Goal: Information Seeking & Learning: Check status

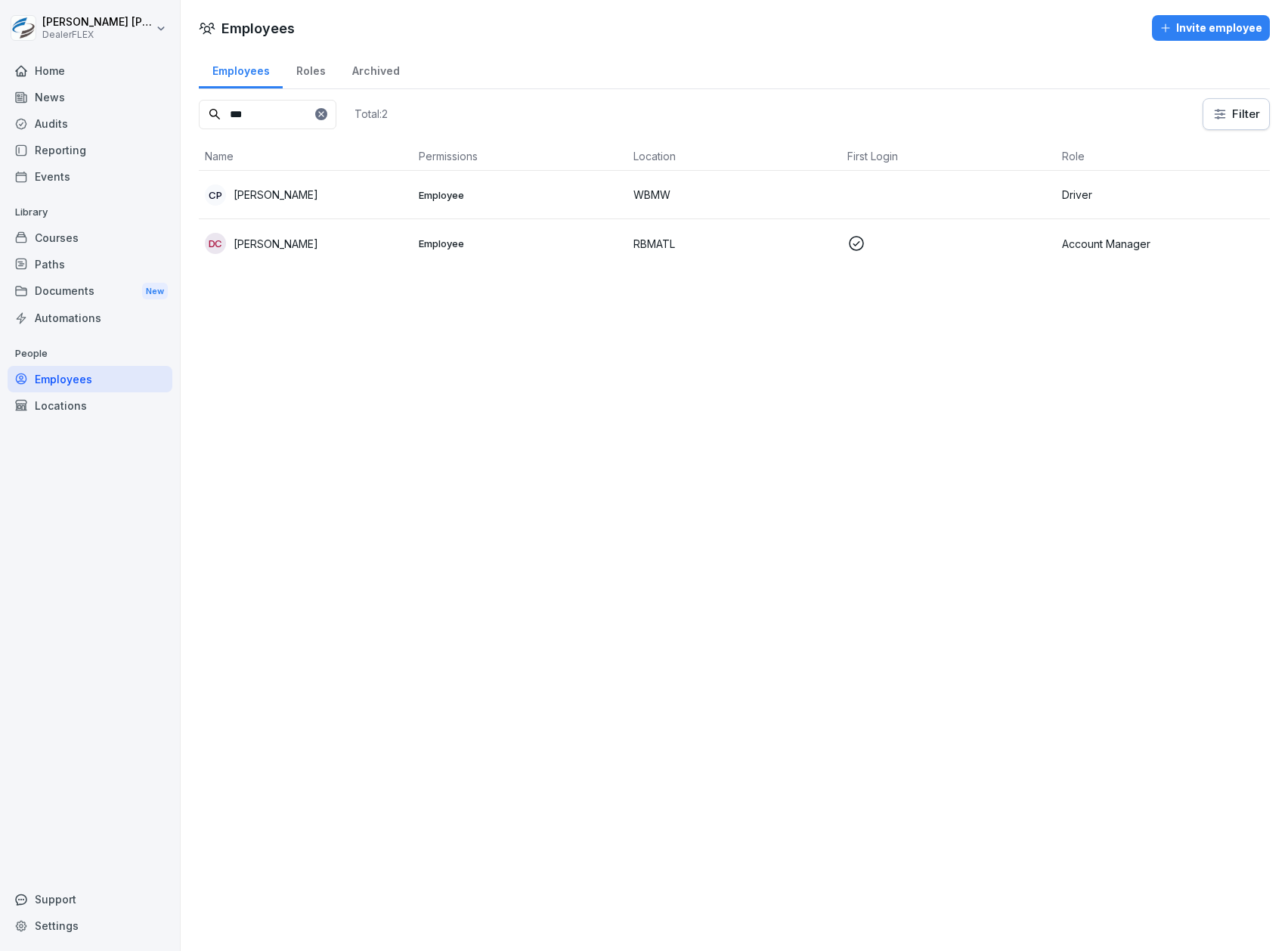
click at [324, 124] on input "***" at bounding box center [267, 115] width 137 height 29
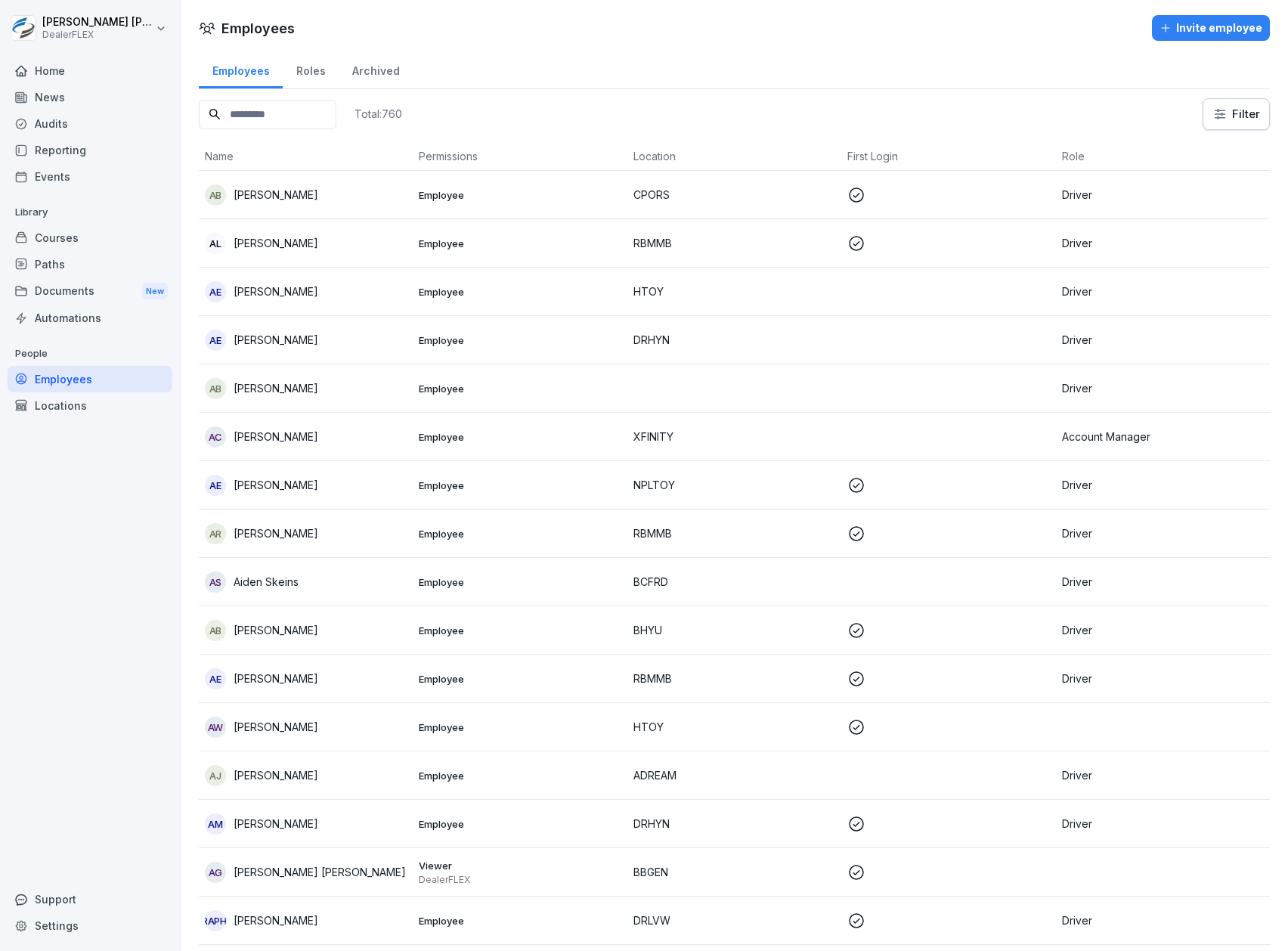
click at [106, 267] on div "Paths" at bounding box center [90, 263] width 165 height 26
click at [112, 261] on div "Paths" at bounding box center [90, 263] width 165 height 26
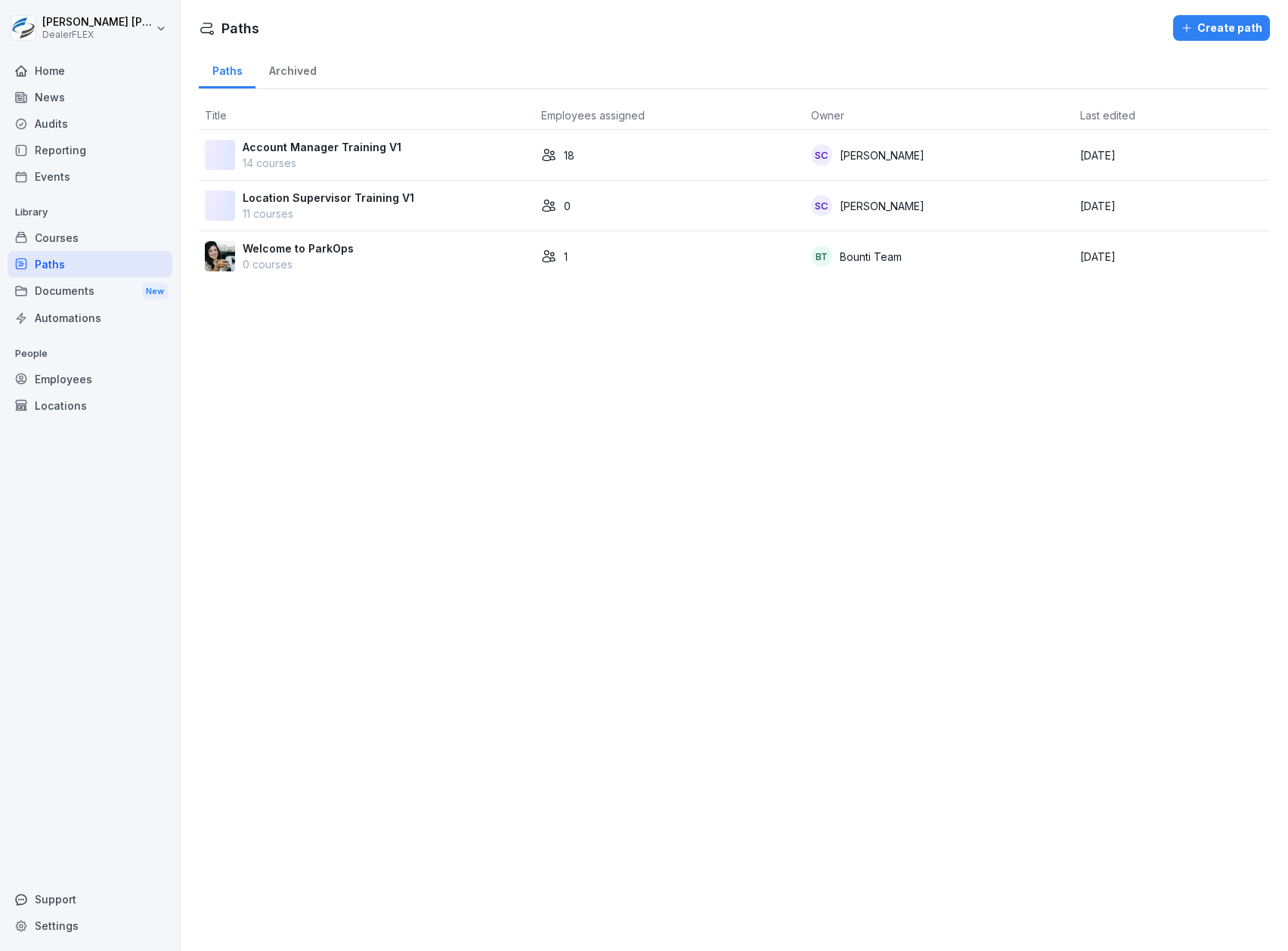
click at [605, 159] on div "18" at bounding box center [670, 156] width 257 height 16
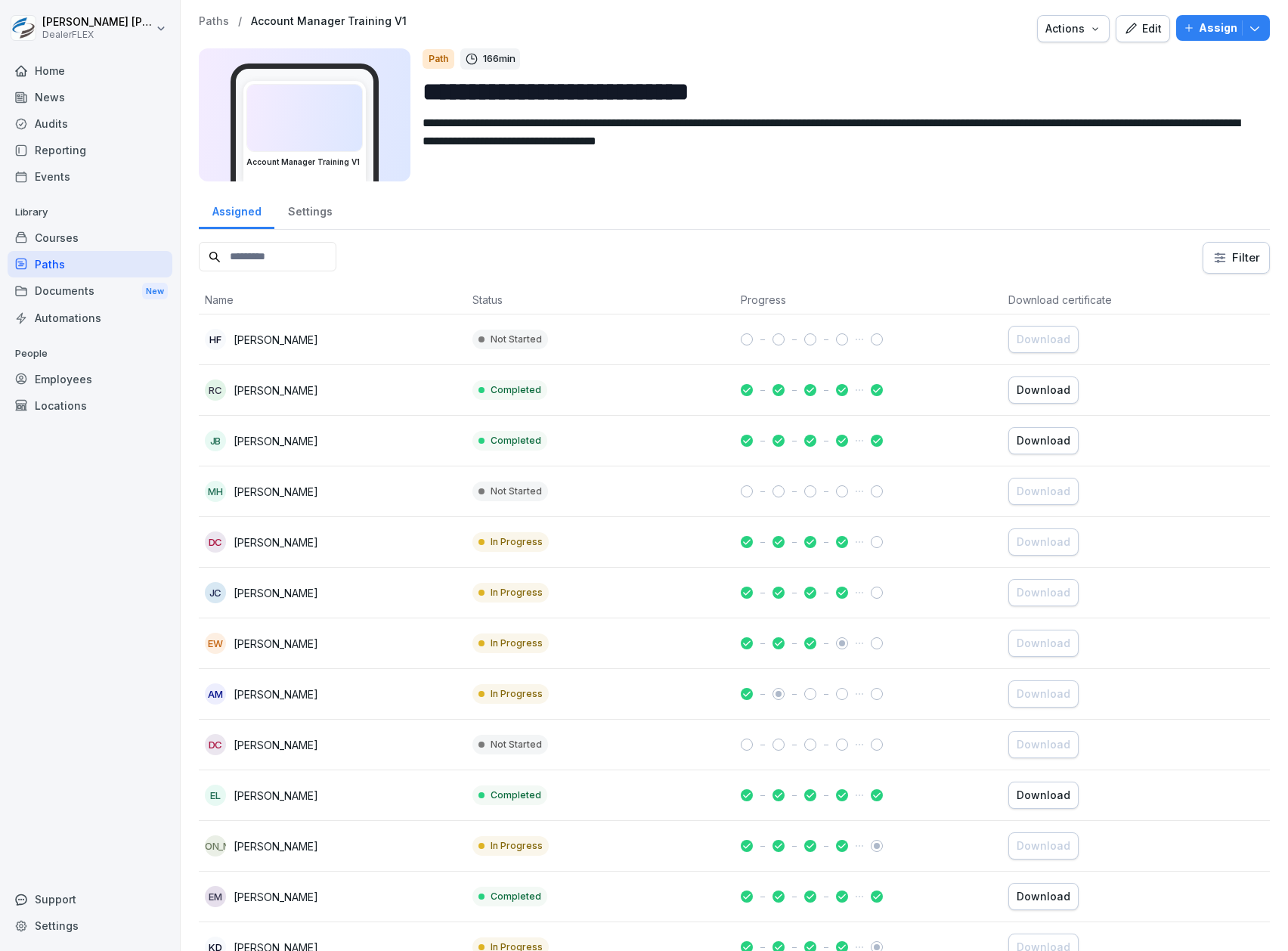
drag, startPoint x: 1250, startPoint y: 0, endPoint x: 835, endPoint y: 249, distance: 484.0
click at [835, 252] on div "Filter" at bounding box center [735, 258] width 1072 height 31
click at [397, 505] on td "MH Monica Hicks" at bounding box center [332, 492] width 267 height 51
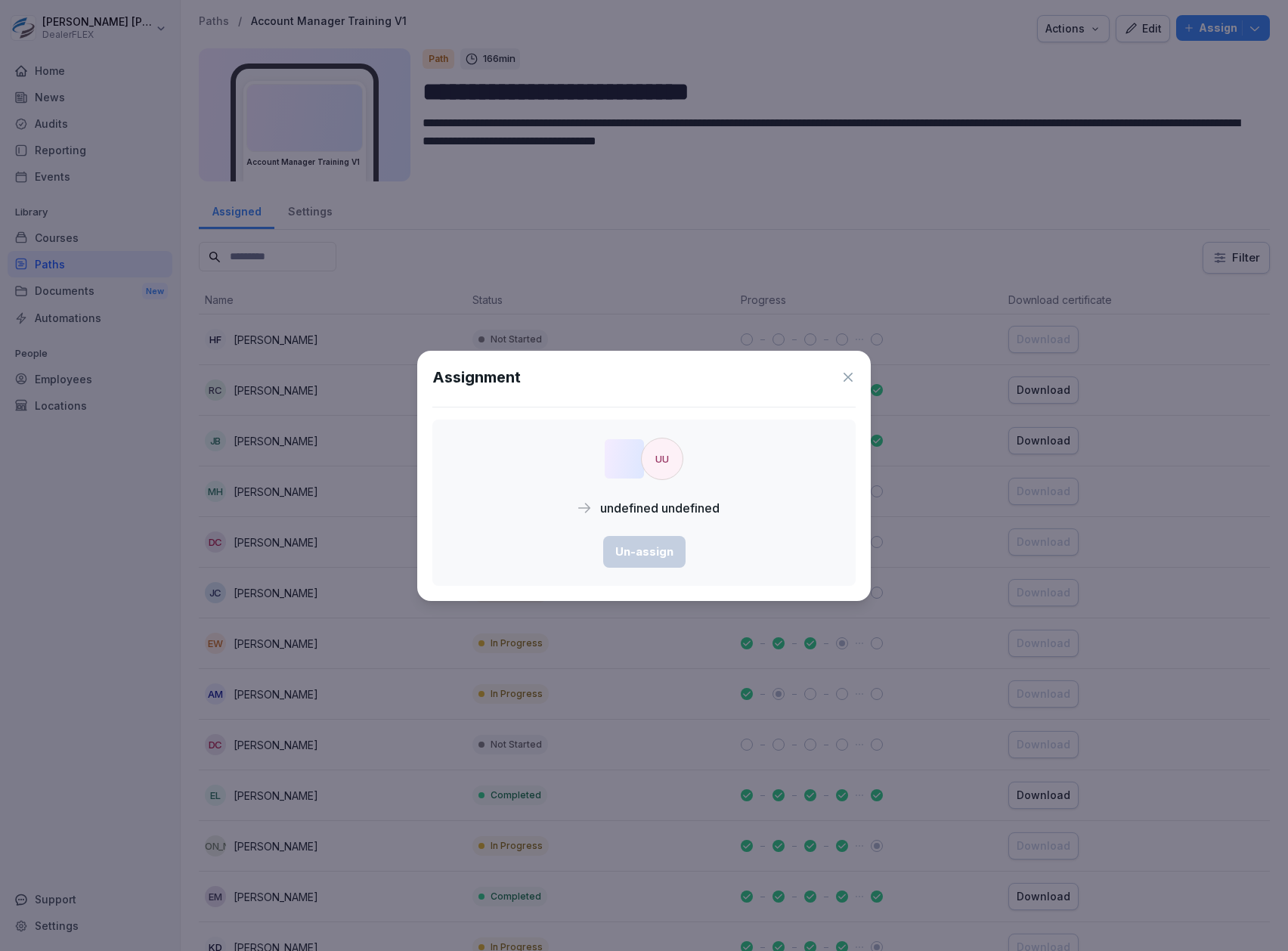
click at [850, 379] on icon at bounding box center [848, 377] width 9 height 9
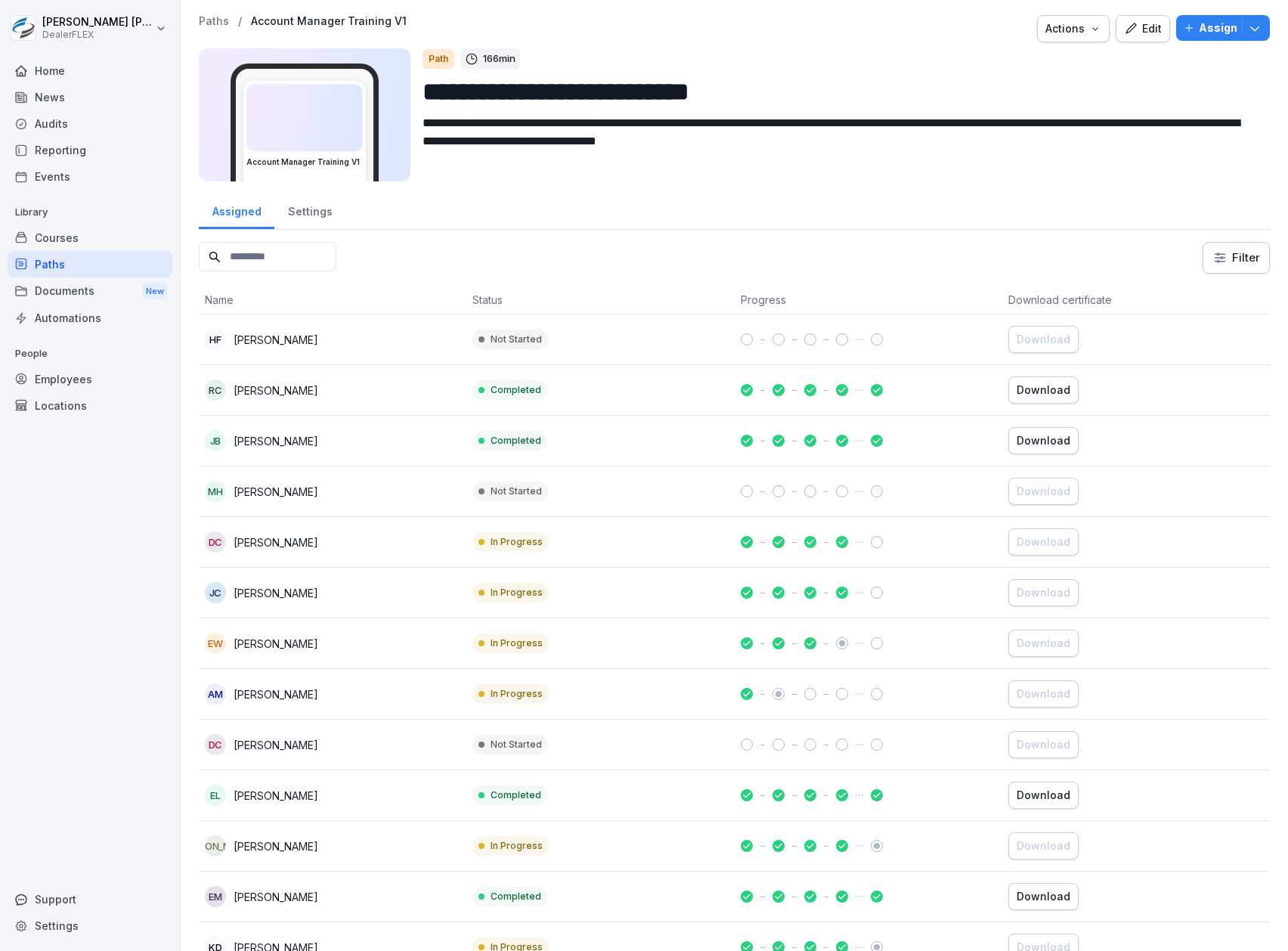
click at [353, 540] on div "DC Dimitri Crippen" at bounding box center [332, 543] width 256 height 22
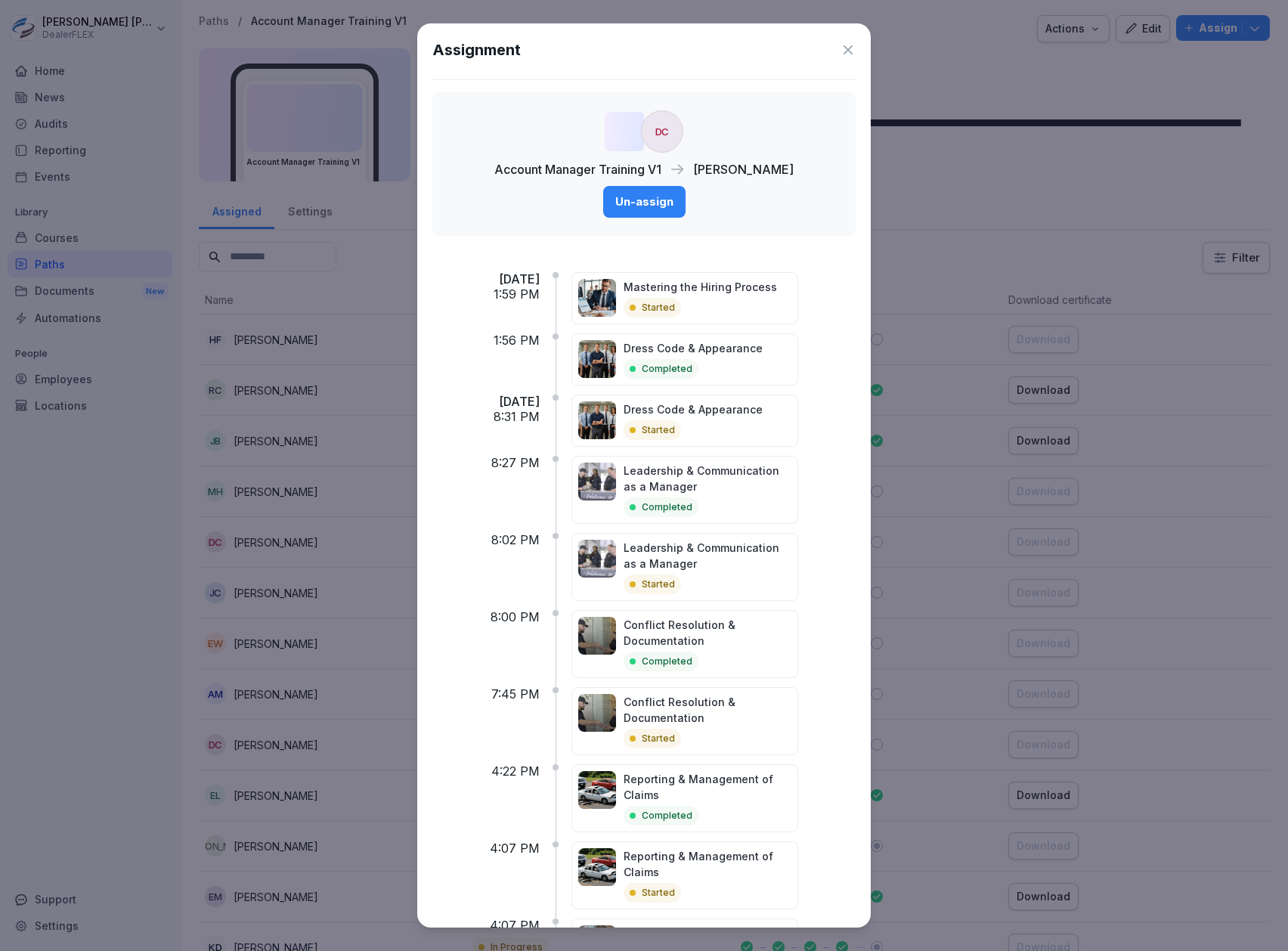
click at [840, 55] on icon at bounding box center [847, 49] width 15 height 15
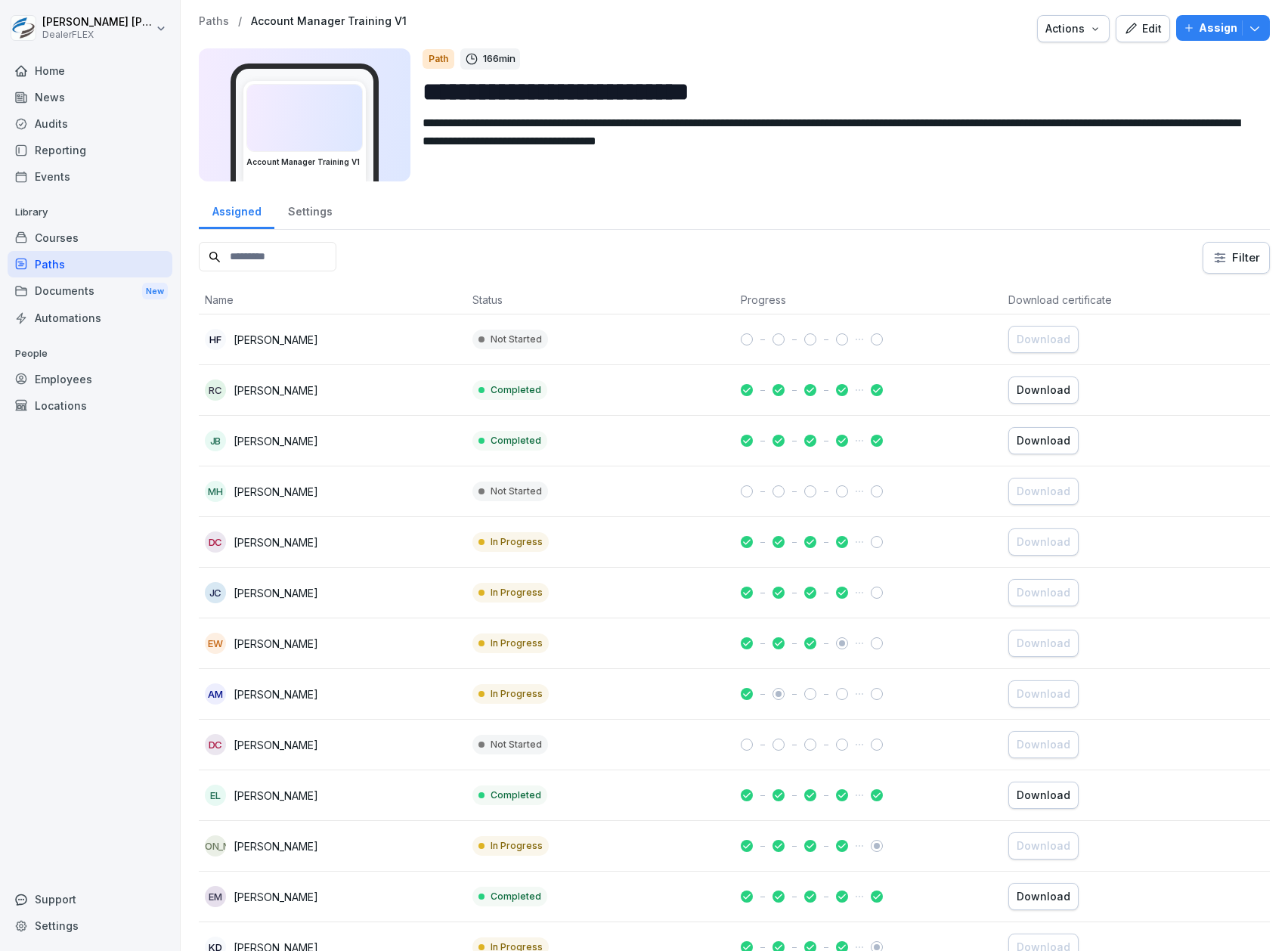
click at [748, 536] on td at bounding box center [868, 543] width 267 height 51
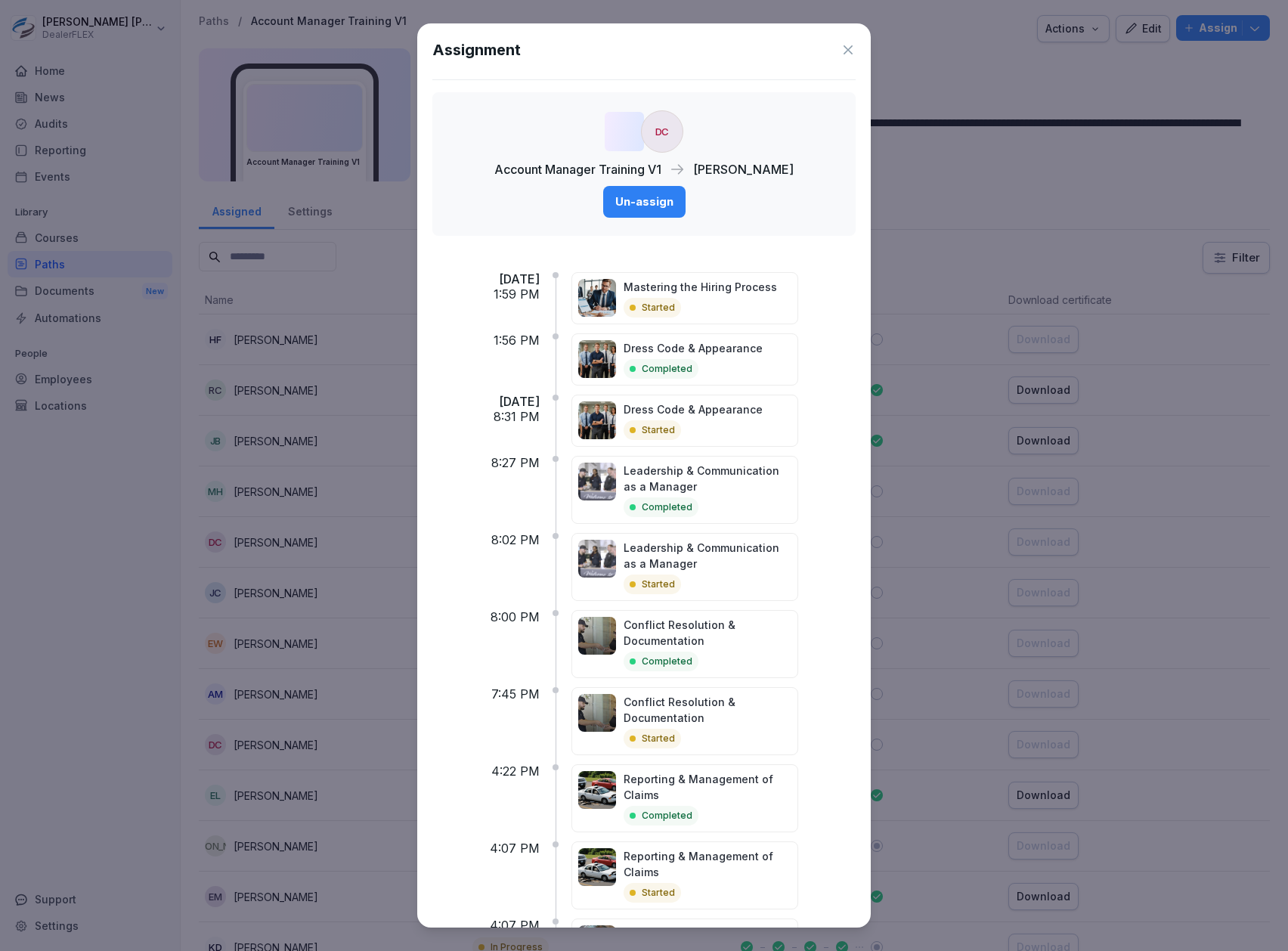
click at [845, 44] on div "Assignment DC Account Manager Training V1 Dimitri Crippen Un-assign Tue, Sep 23…" at bounding box center [644, 475] width 453 height 904
click at [840, 51] on icon at bounding box center [847, 49] width 15 height 15
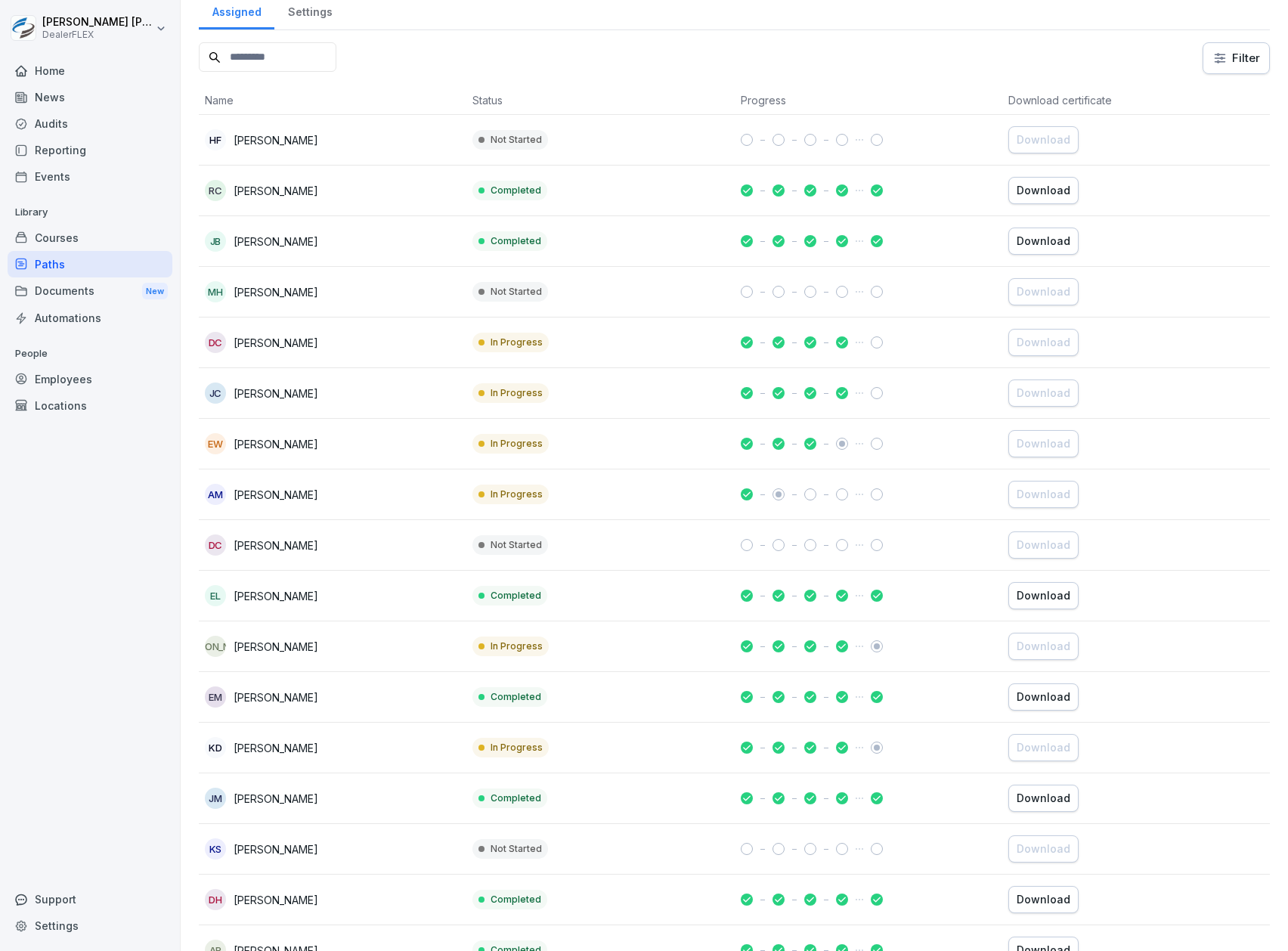
scroll to position [201, 0]
click at [79, 376] on div "Employees" at bounding box center [90, 379] width 165 height 26
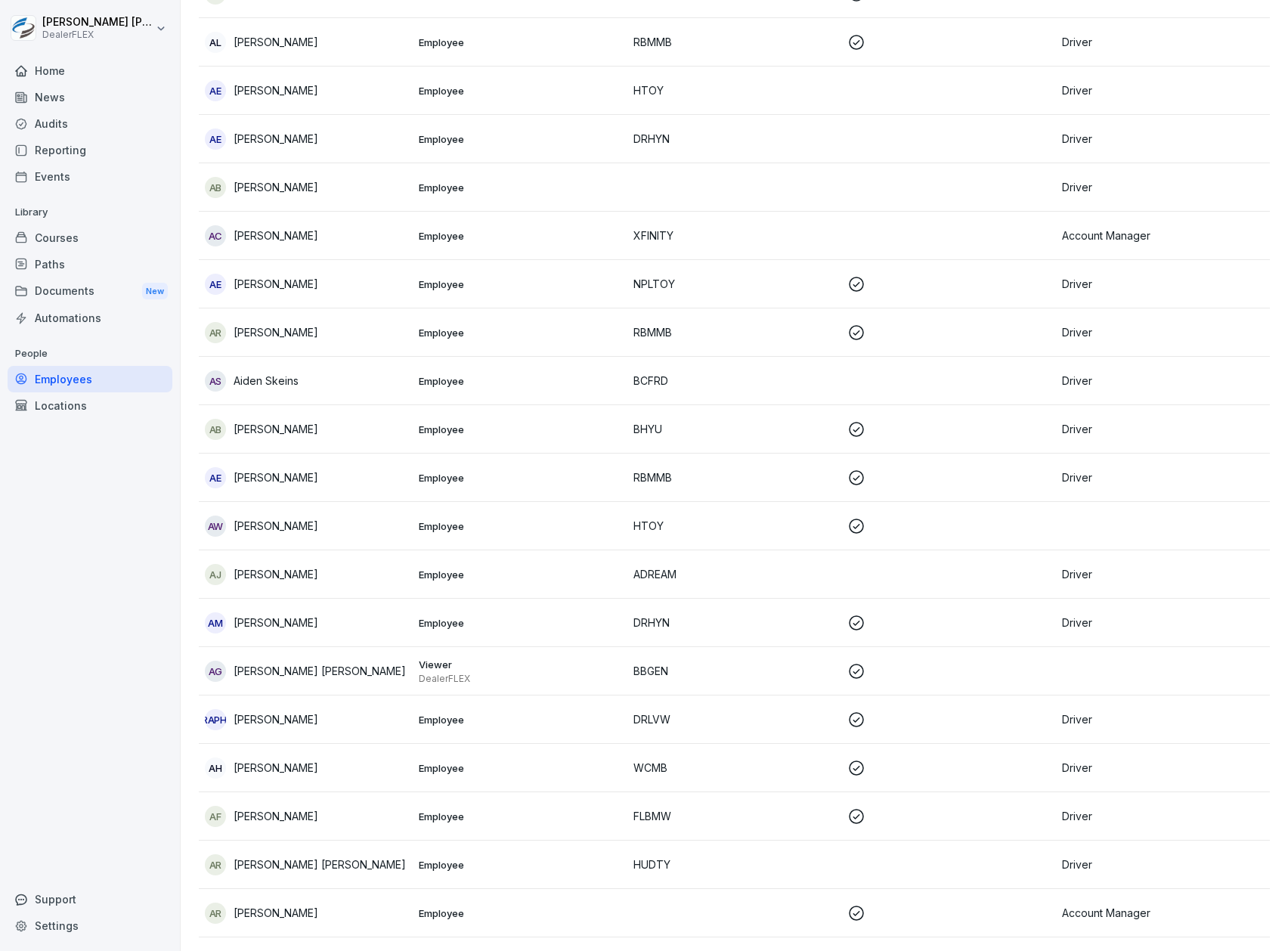
scroll to position [15, 0]
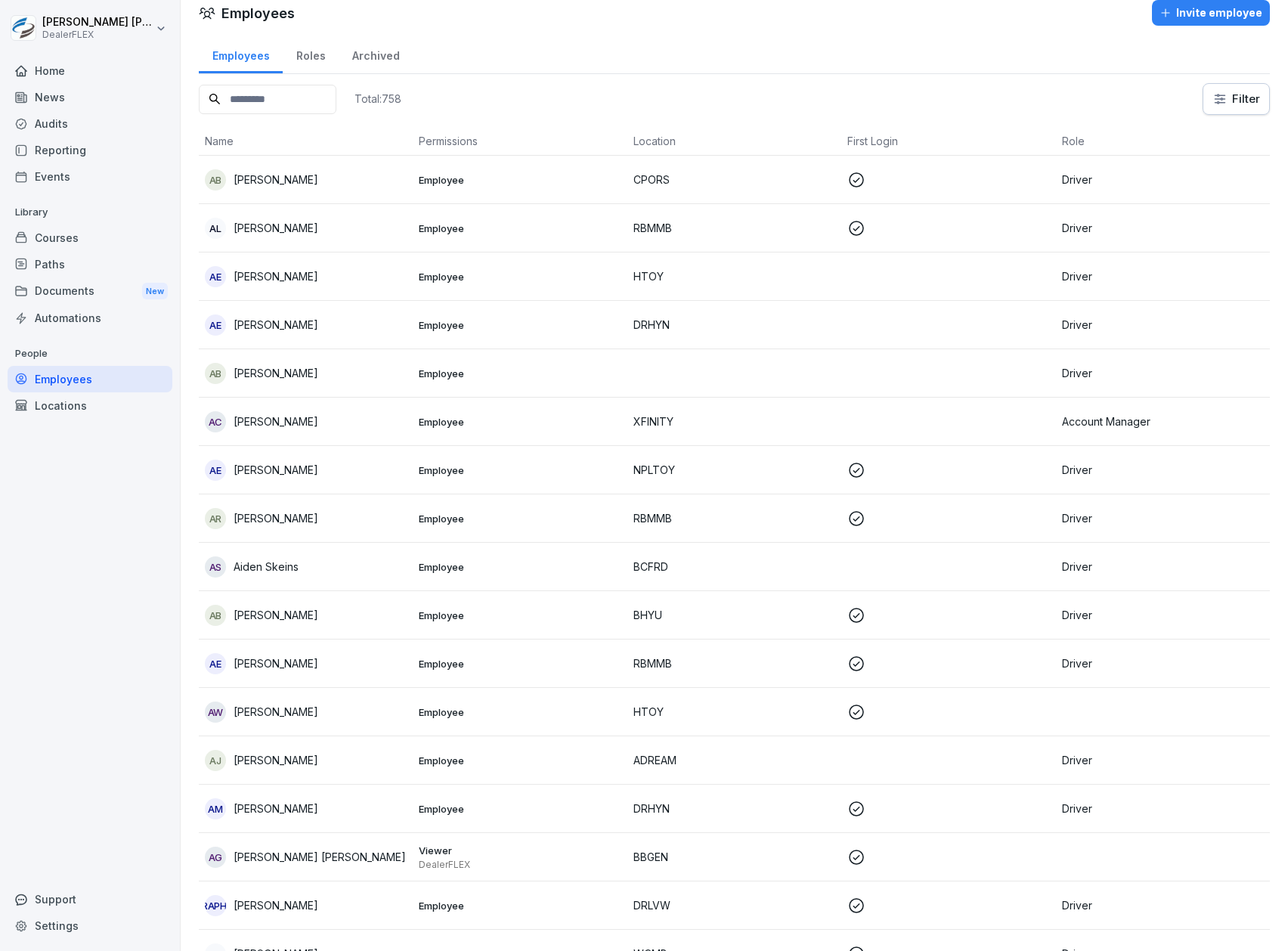
click at [337, 111] on input at bounding box center [267, 99] width 137 height 29
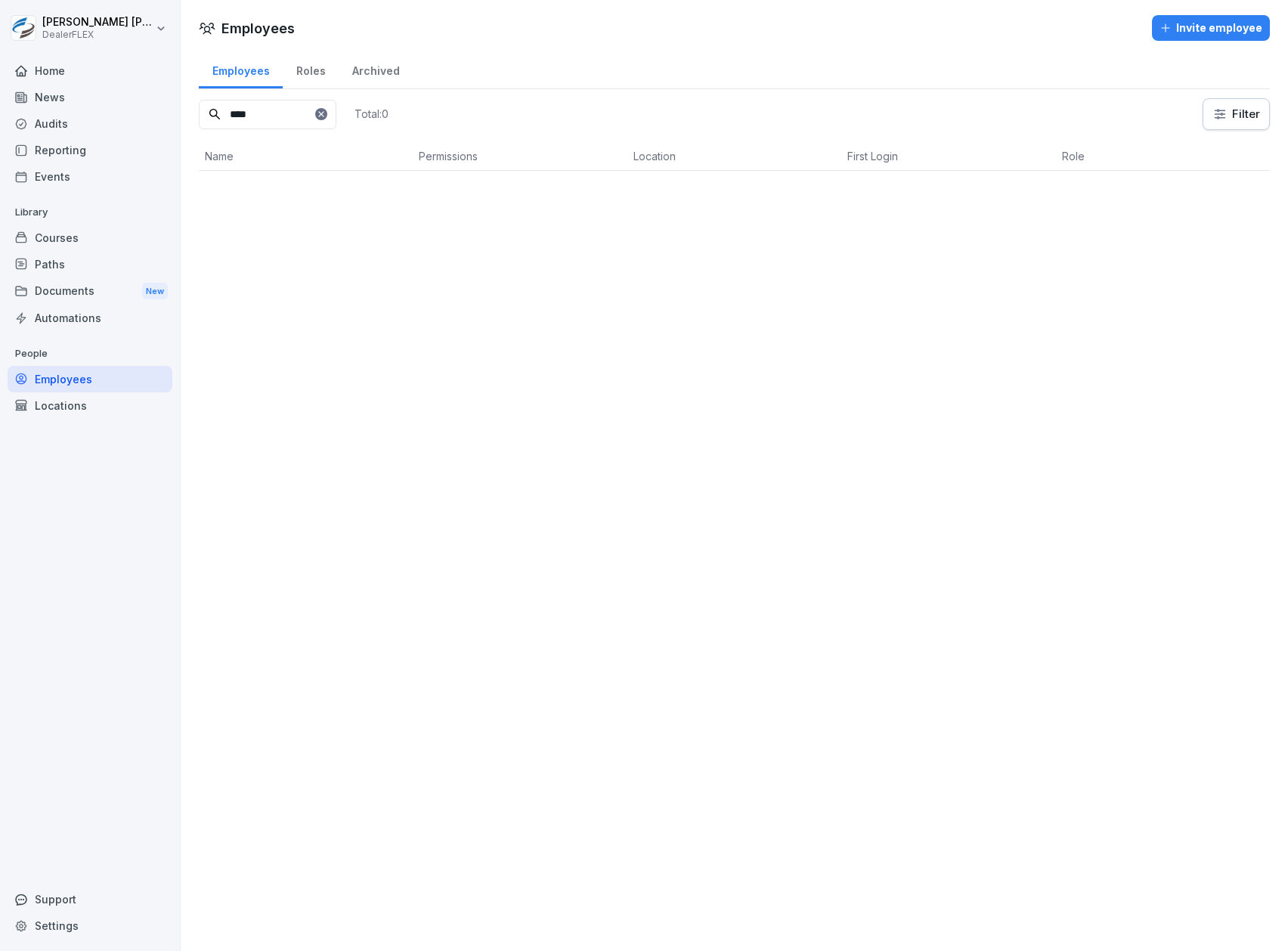
scroll to position [0, 0]
click at [449, 183] on td "Employee" at bounding box center [519, 194] width 214 height 48
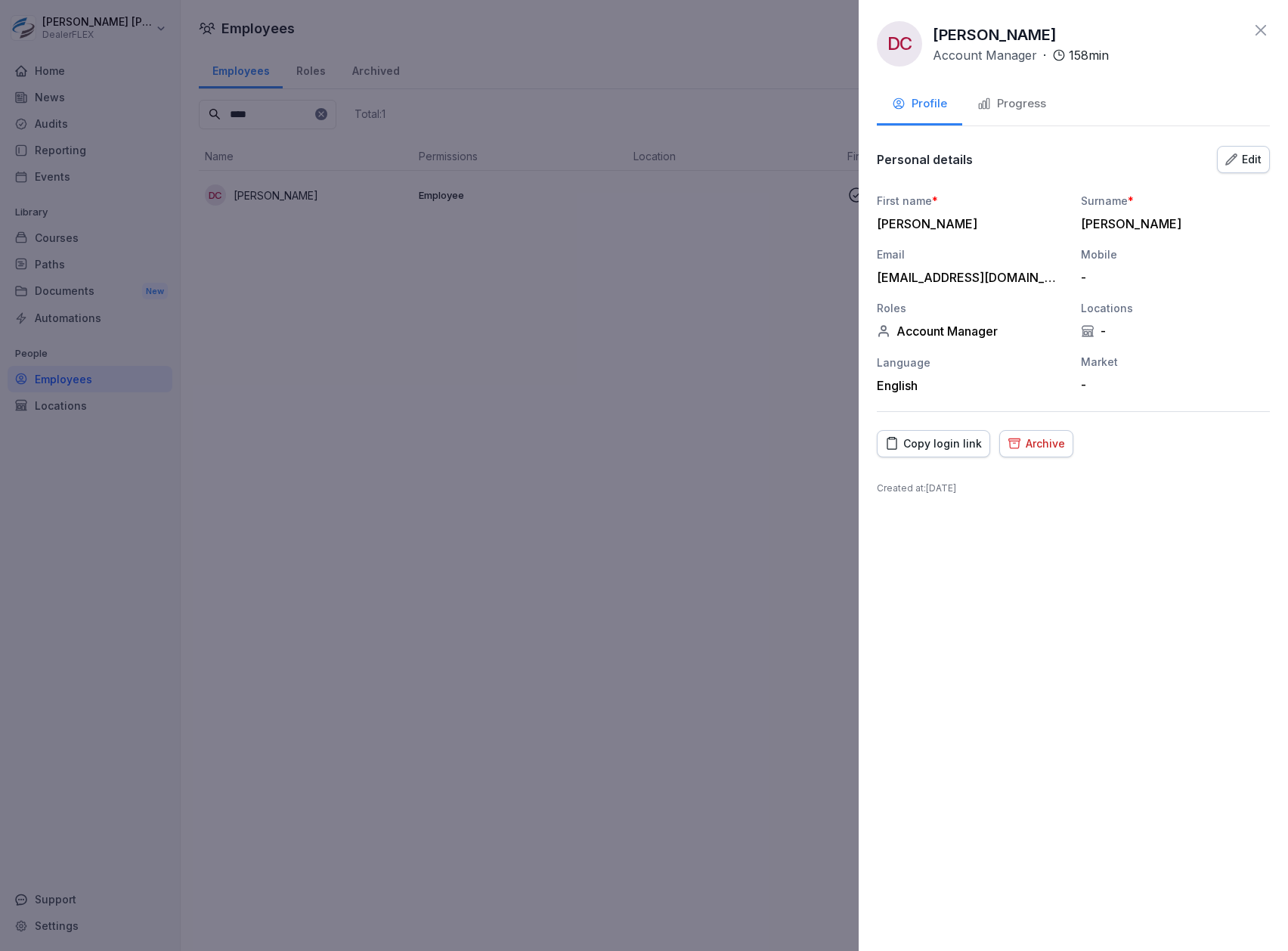
click at [1053, 125] on div "DC Dimitri Crippen Account Manager · 158 min Profile Progress Personal details …" at bounding box center [1073, 475] width 429 height 951
click at [1033, 106] on div "Progress" at bounding box center [1012, 104] width 69 height 18
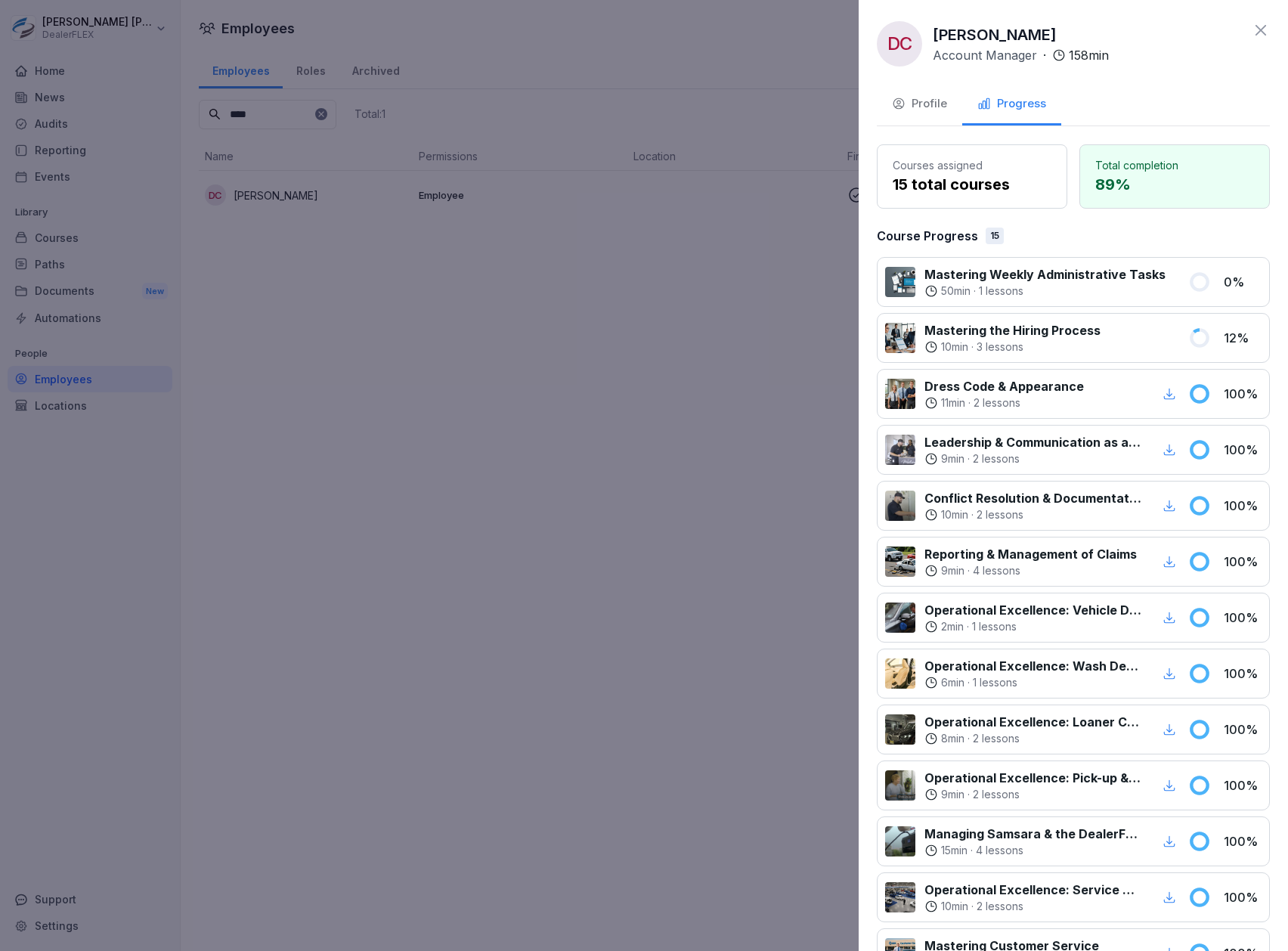
click at [1252, 28] on icon at bounding box center [1261, 30] width 19 height 19
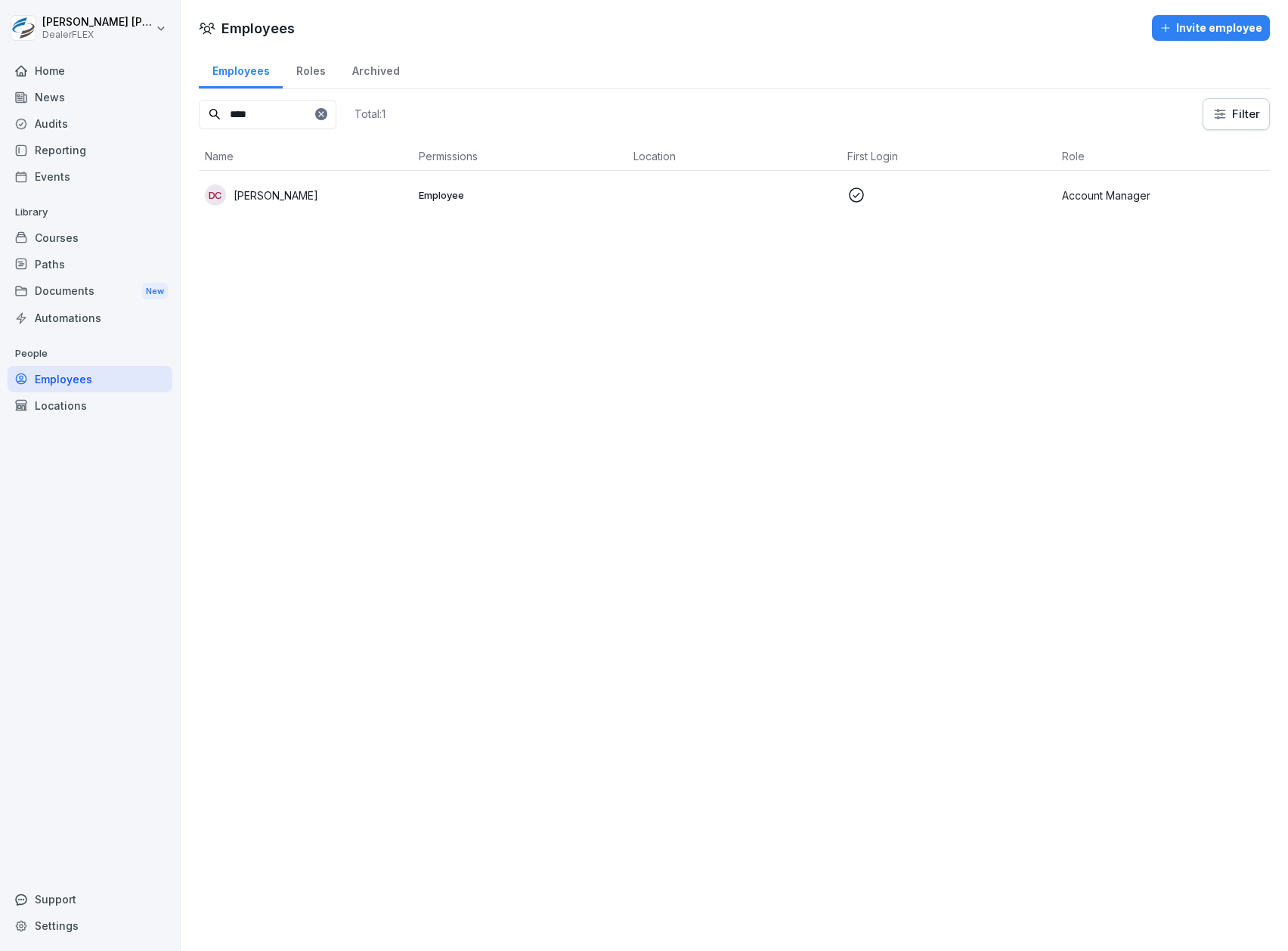
click at [273, 127] on input "****" at bounding box center [267, 115] width 137 height 29
click at [501, 242] on p "Employee" at bounding box center [520, 244] width 202 height 14
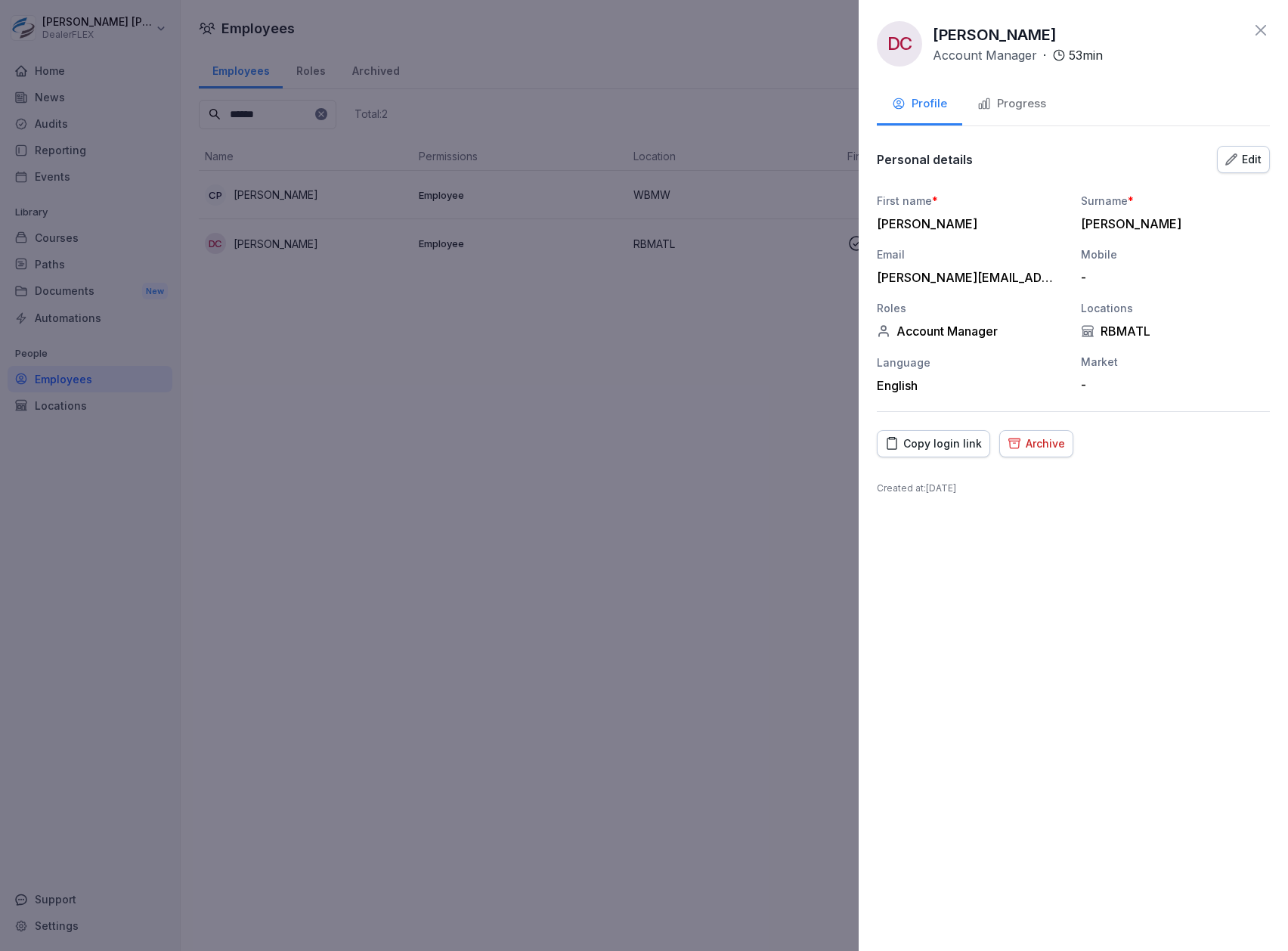
click at [995, 95] on div "Progress" at bounding box center [1012, 104] width 69 height 18
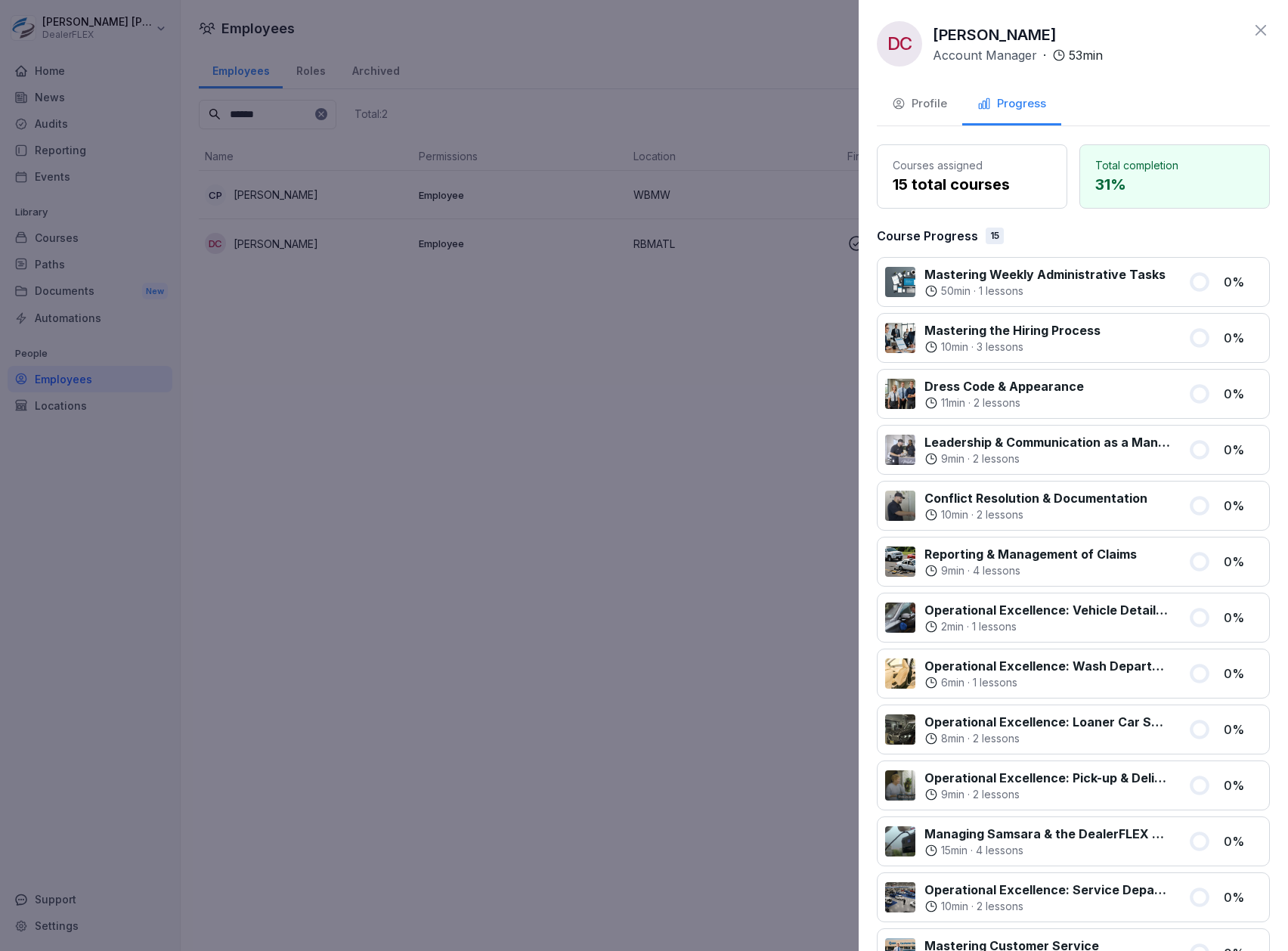
click at [1253, 31] on icon at bounding box center [1261, 30] width 19 height 19
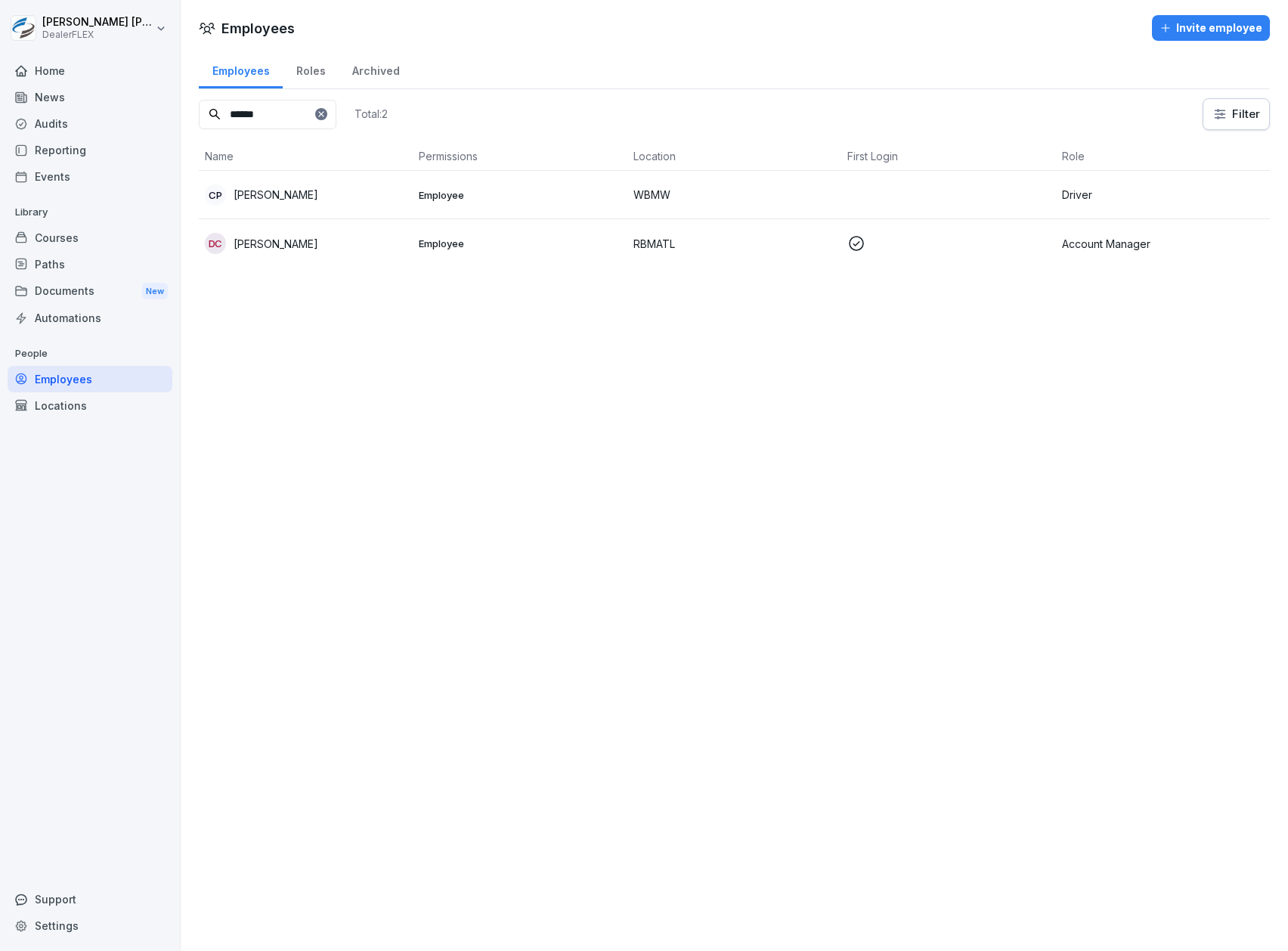
click at [249, 119] on input "******" at bounding box center [267, 115] width 137 height 29
click at [490, 239] on p "Employee" at bounding box center [520, 244] width 202 height 14
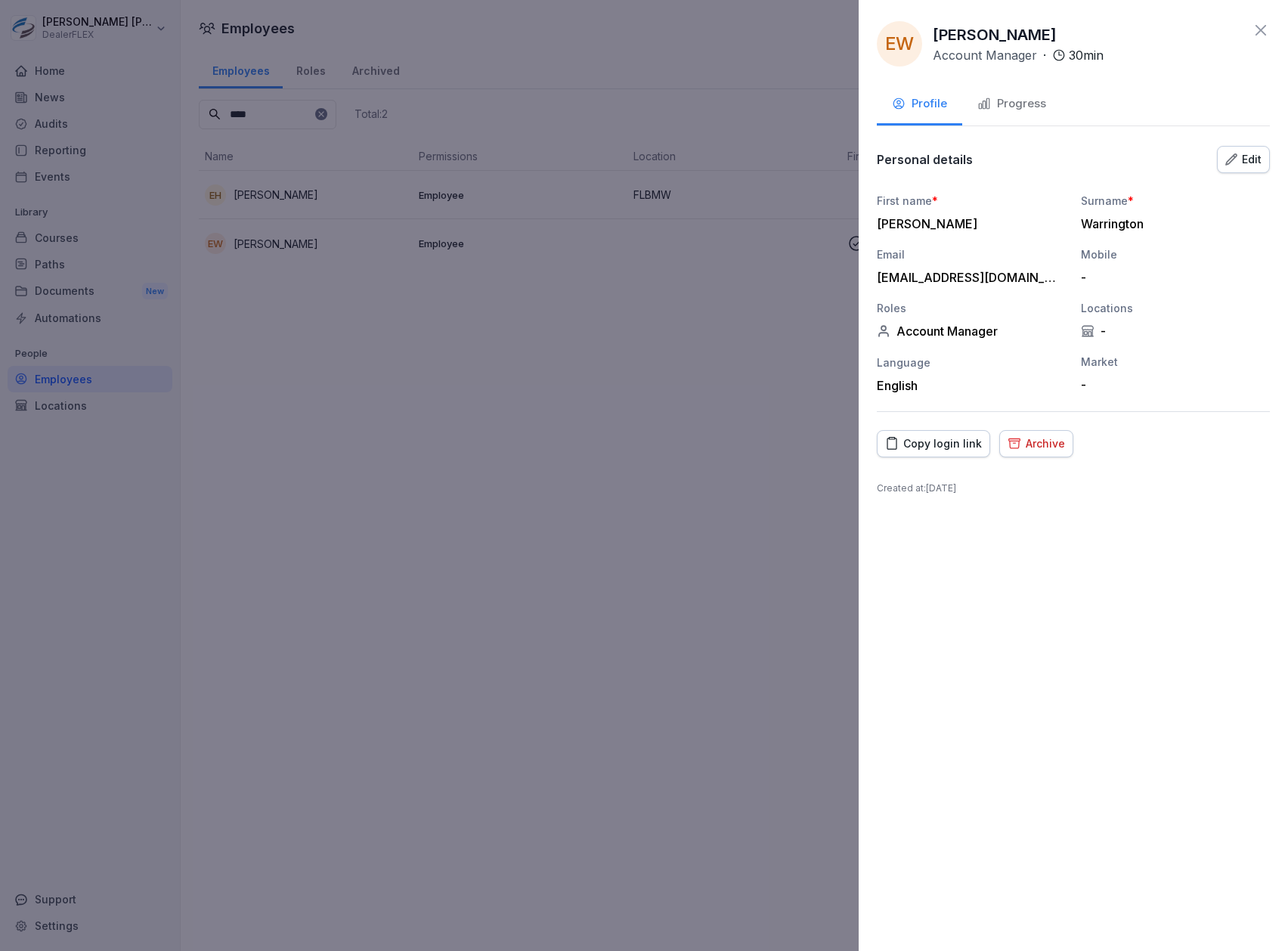
click at [1017, 117] on button "Progress" at bounding box center [1012, 105] width 99 height 41
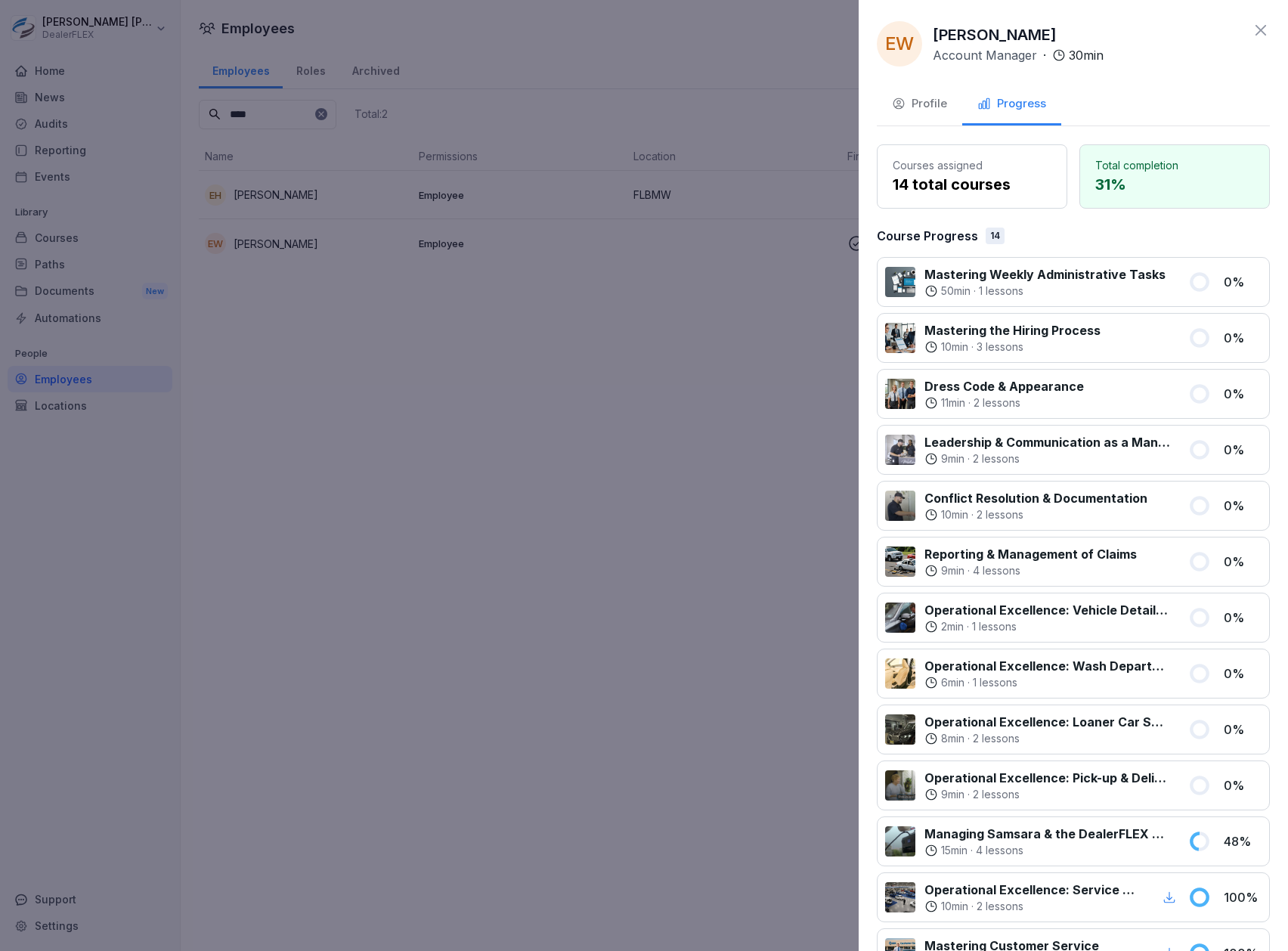
click at [1246, 44] on div "EW Emma Warrington Account Manager · 30 min" at bounding box center [1073, 44] width 393 height 45
click at [1252, 38] on icon at bounding box center [1261, 30] width 19 height 19
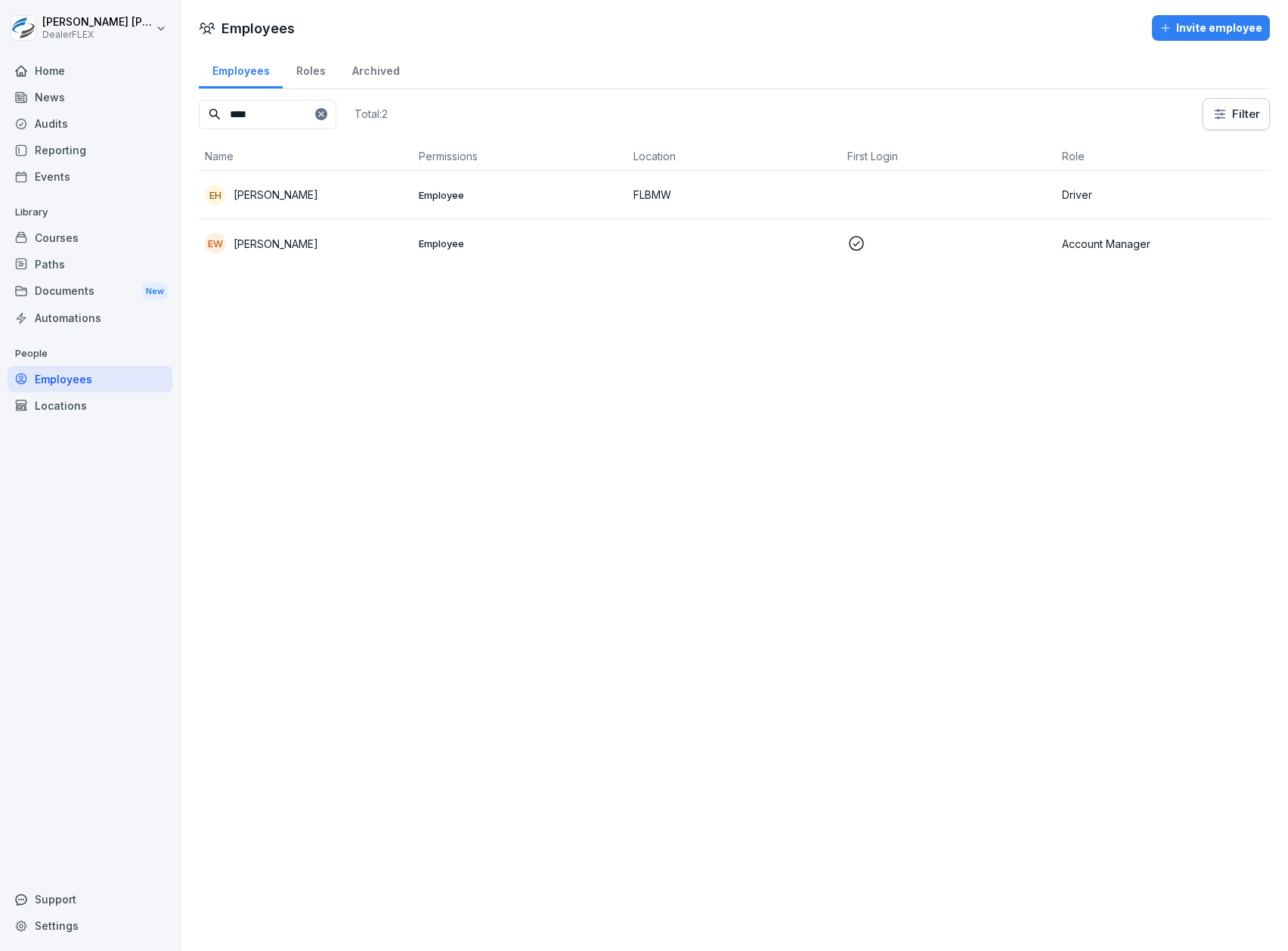
click at [306, 112] on input "****" at bounding box center [267, 115] width 137 height 29
click at [601, 197] on p "Employee" at bounding box center [520, 195] width 202 height 14
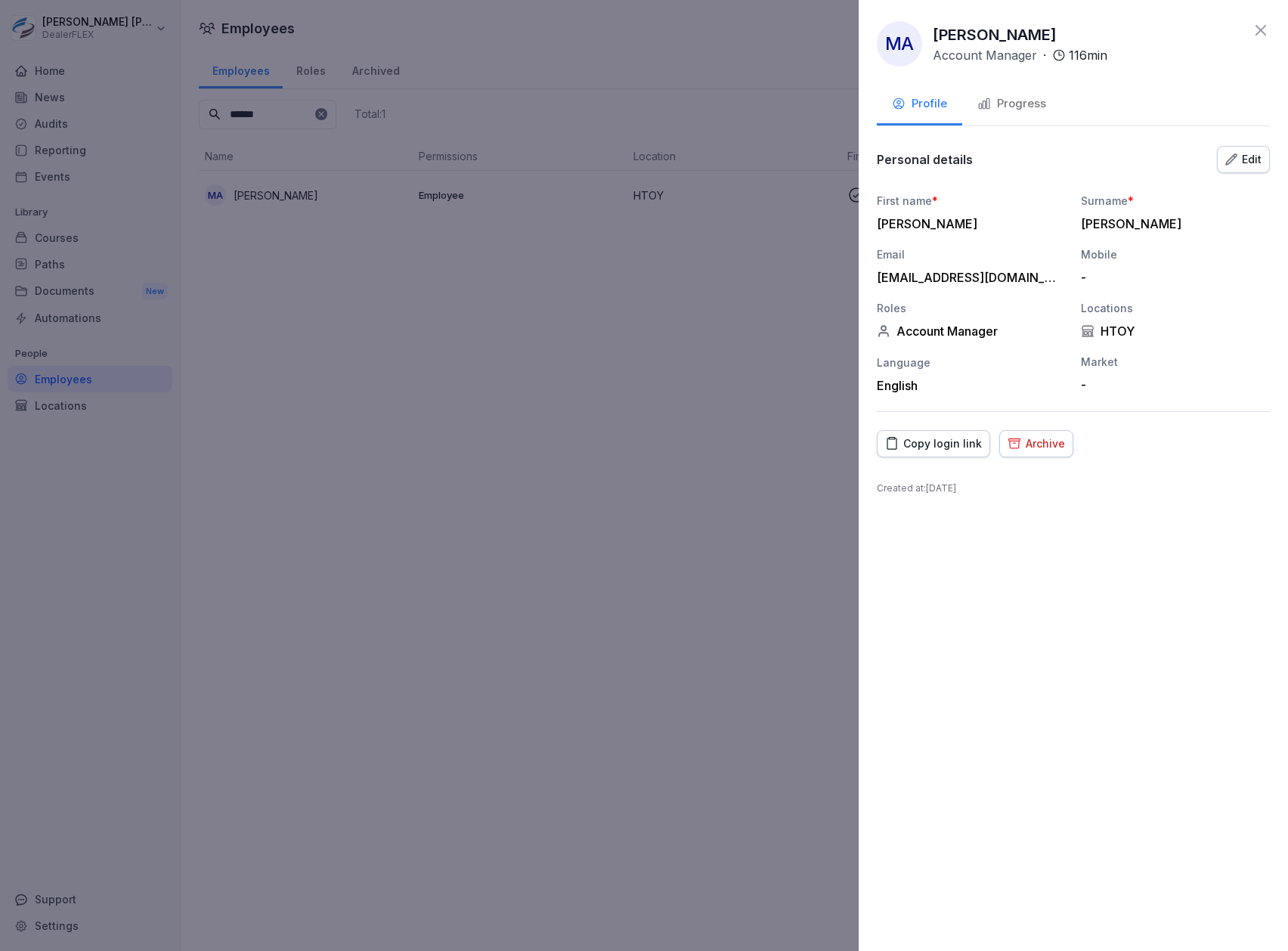
click at [992, 108] on div "Progress" at bounding box center [1012, 104] width 69 height 18
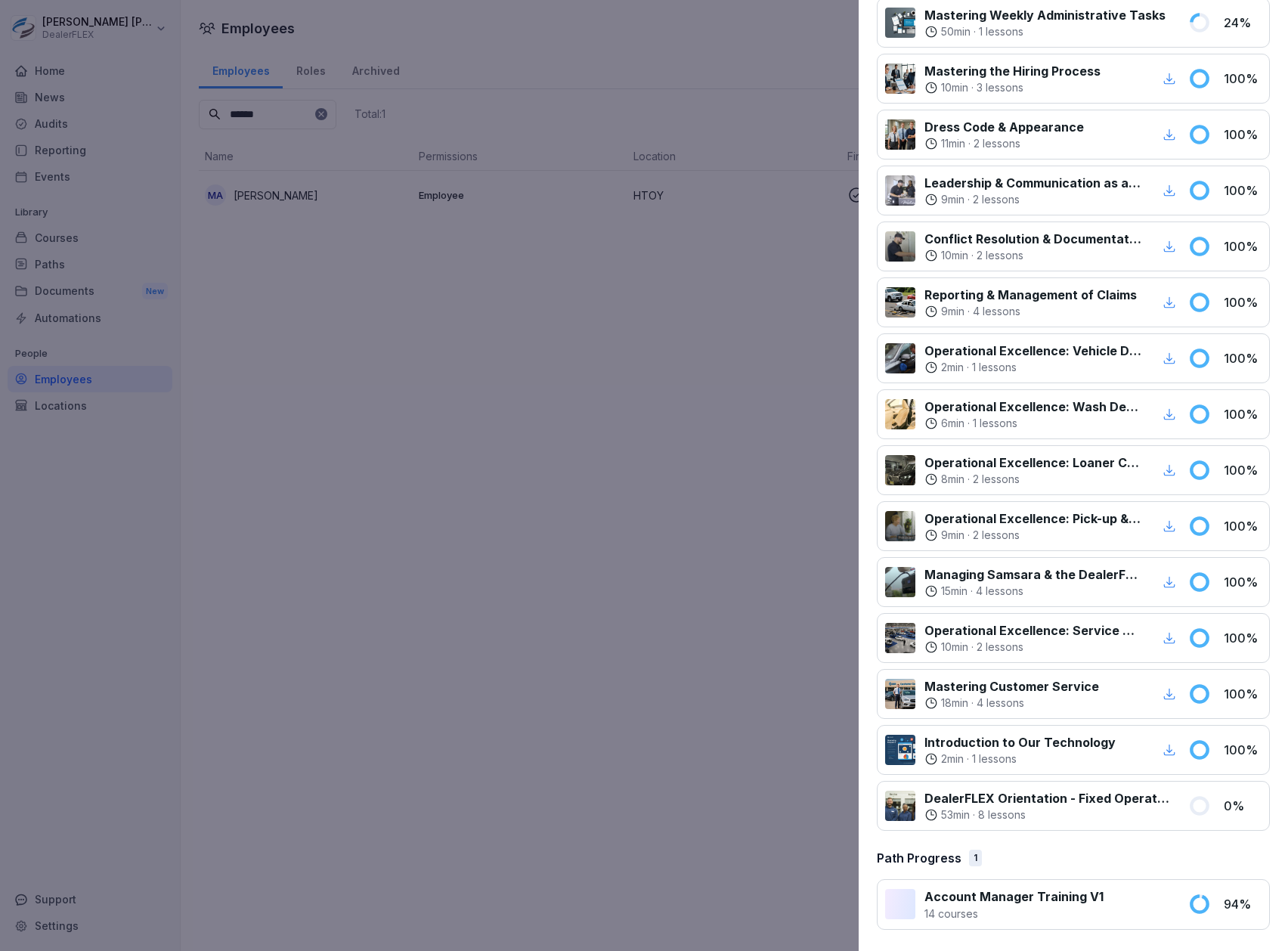
scroll to position [166, 0]
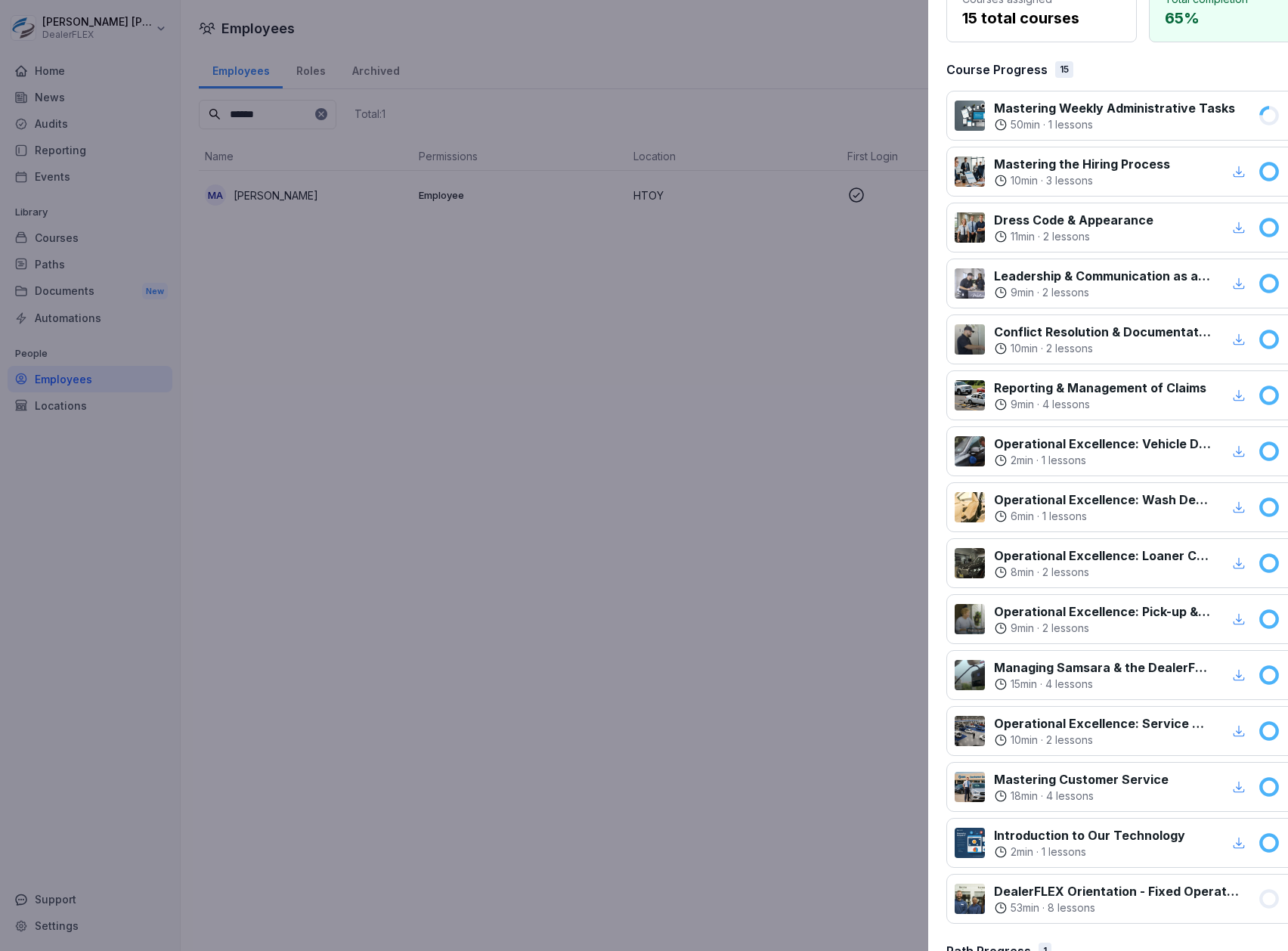
drag, startPoint x: 782, startPoint y: 384, endPoint x: 959, endPoint y: 360, distance: 178.6
click at [787, 384] on div at bounding box center [644, 475] width 1288 height 951
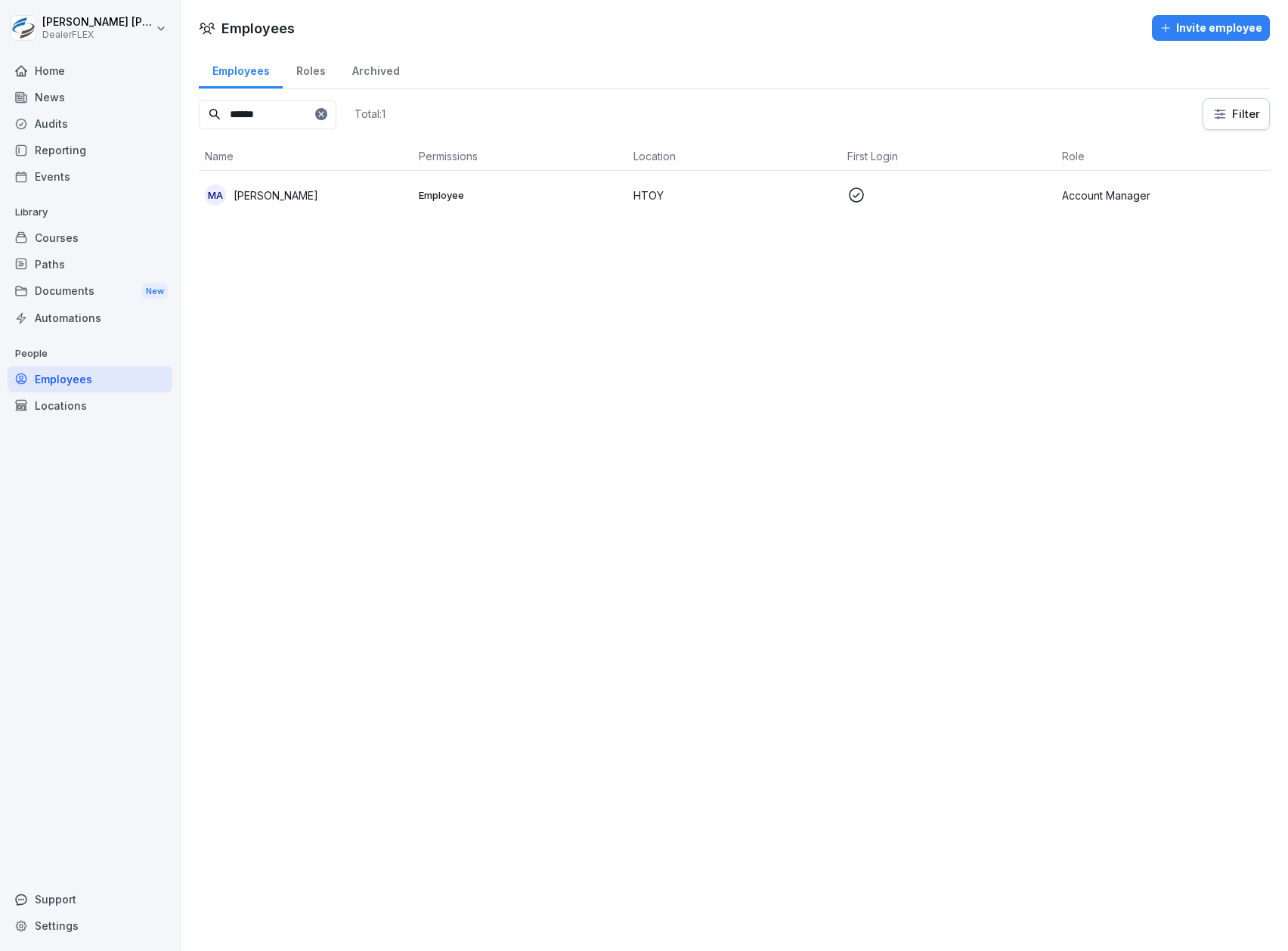
click at [263, 124] on input "******" at bounding box center [267, 115] width 137 height 29
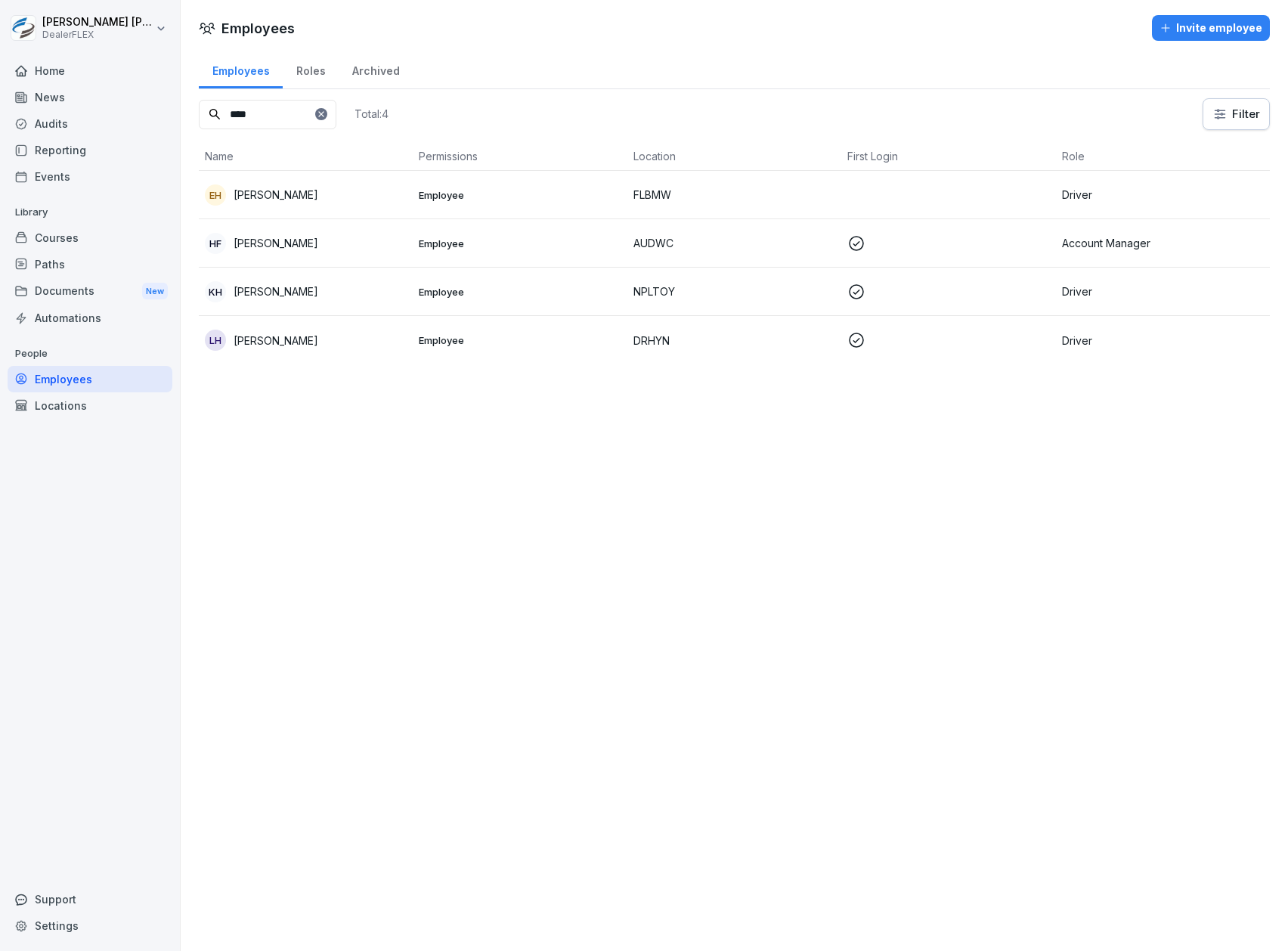
click at [572, 251] on td "Employee" at bounding box center [519, 243] width 214 height 48
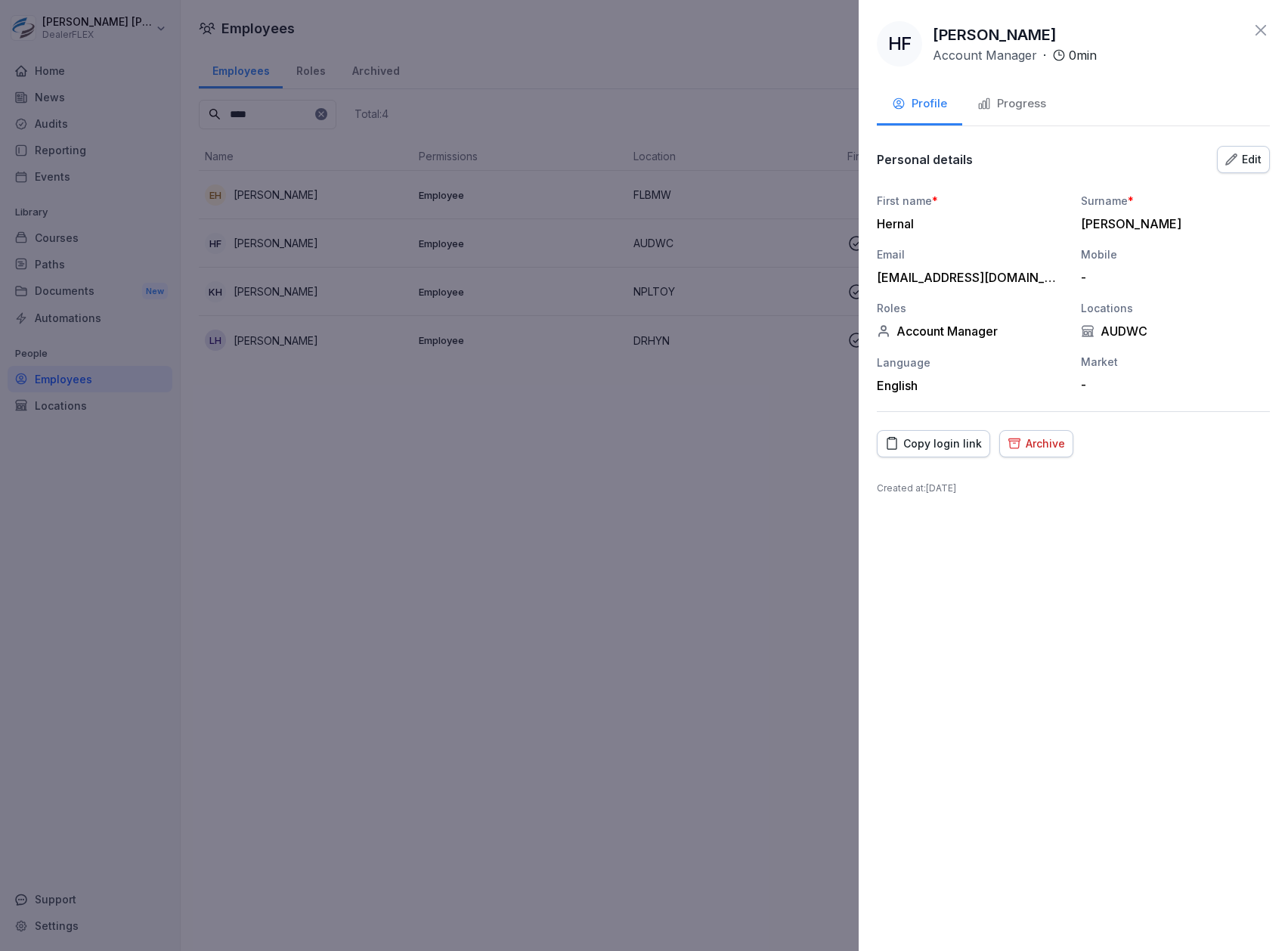
click at [1010, 95] on div "Progress" at bounding box center [1012, 104] width 69 height 18
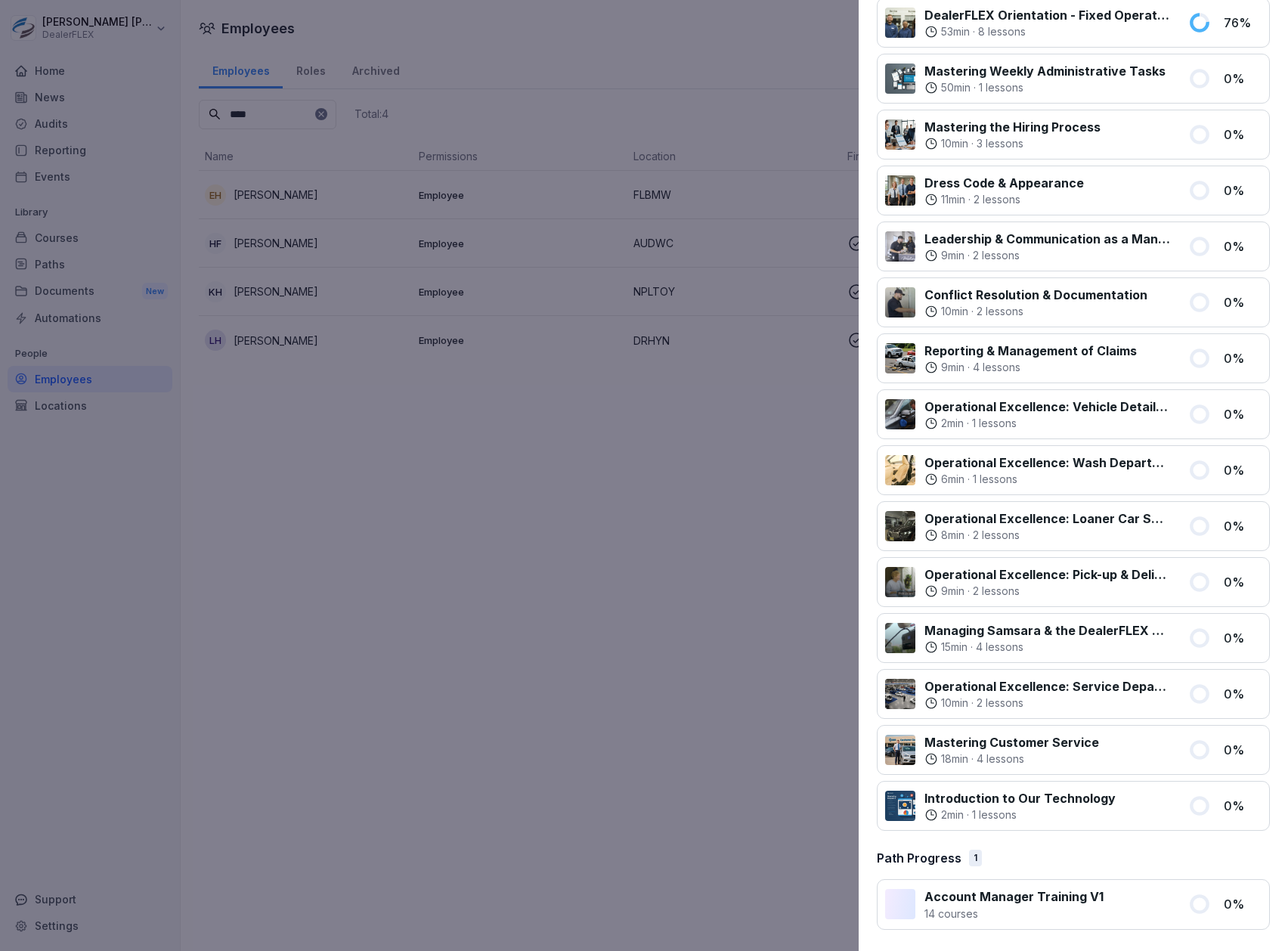
scroll to position [0, 0]
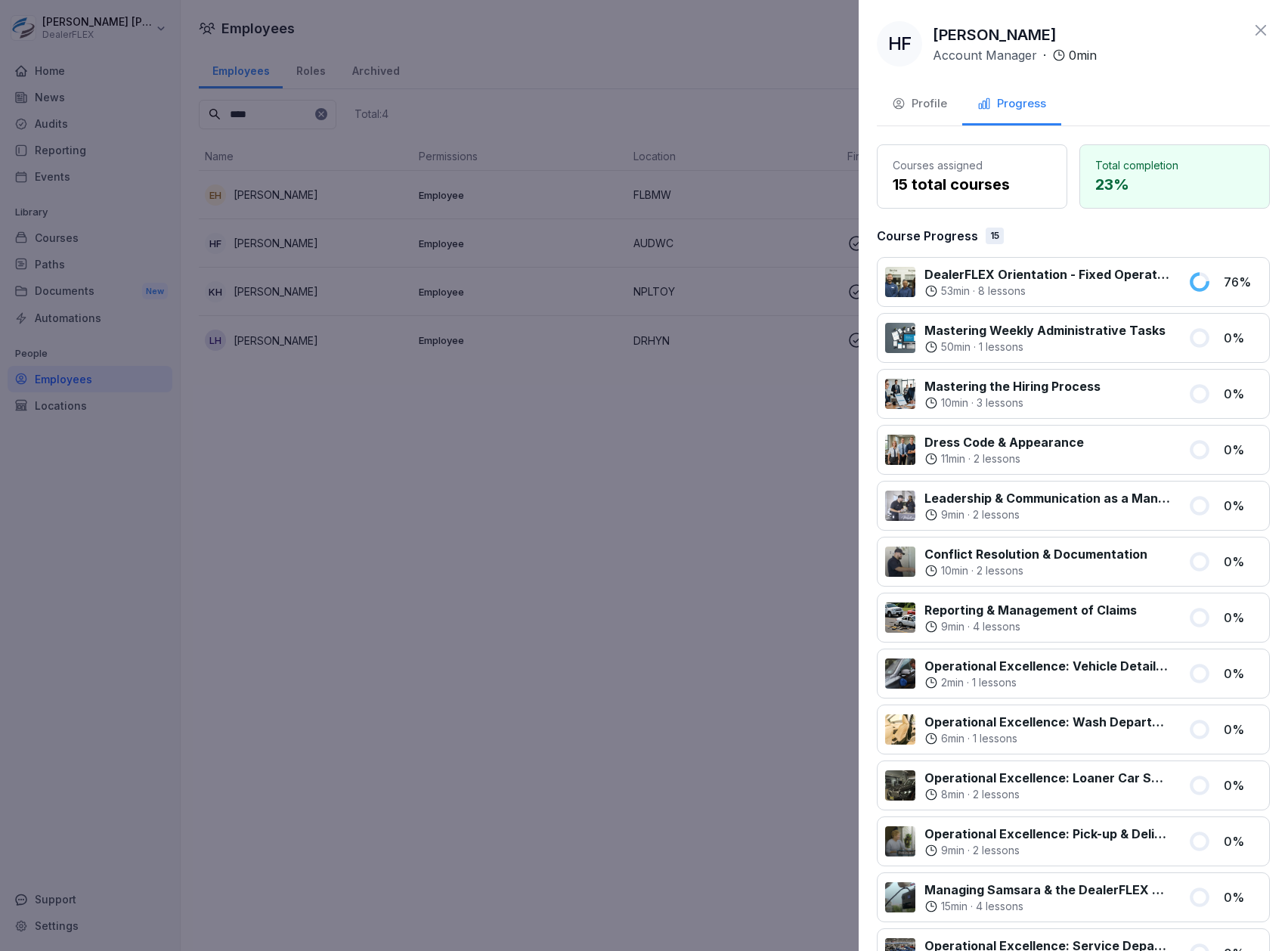
click at [1252, 35] on icon at bounding box center [1261, 30] width 19 height 19
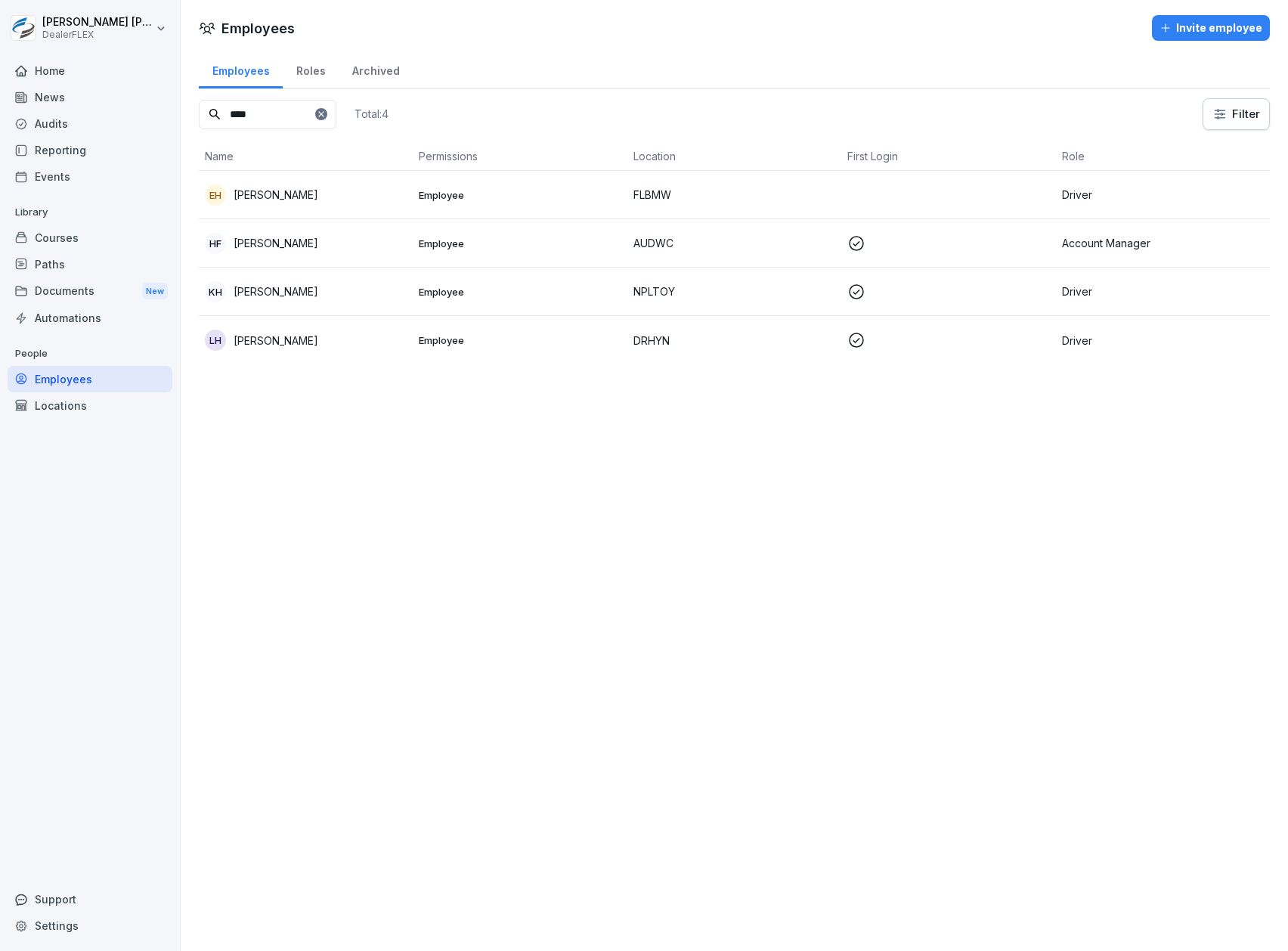
click at [298, 116] on input "****" at bounding box center [267, 115] width 137 height 29
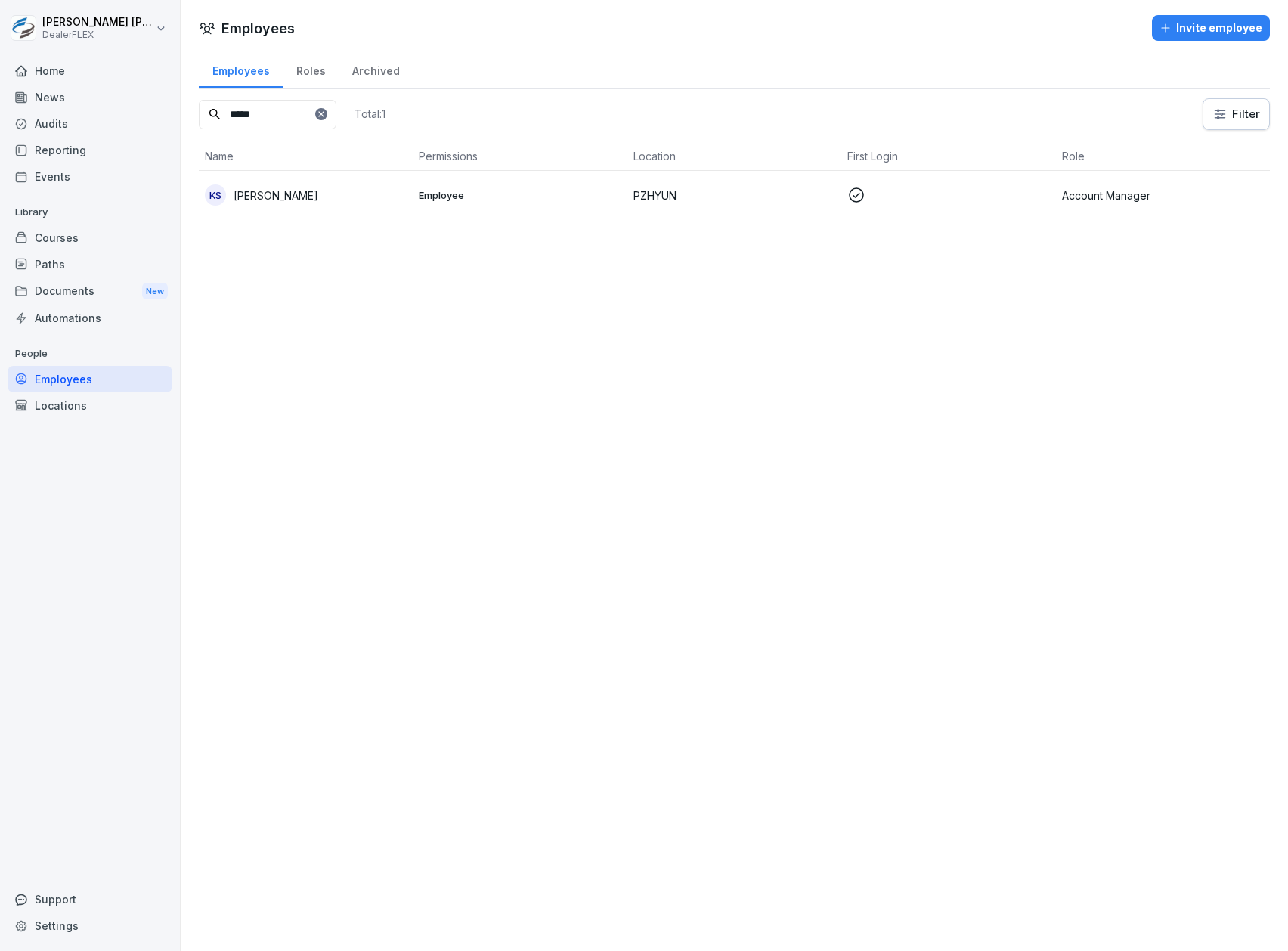
click at [376, 191] on div "KS Keshaun Spencer" at bounding box center [306, 195] width 202 height 22
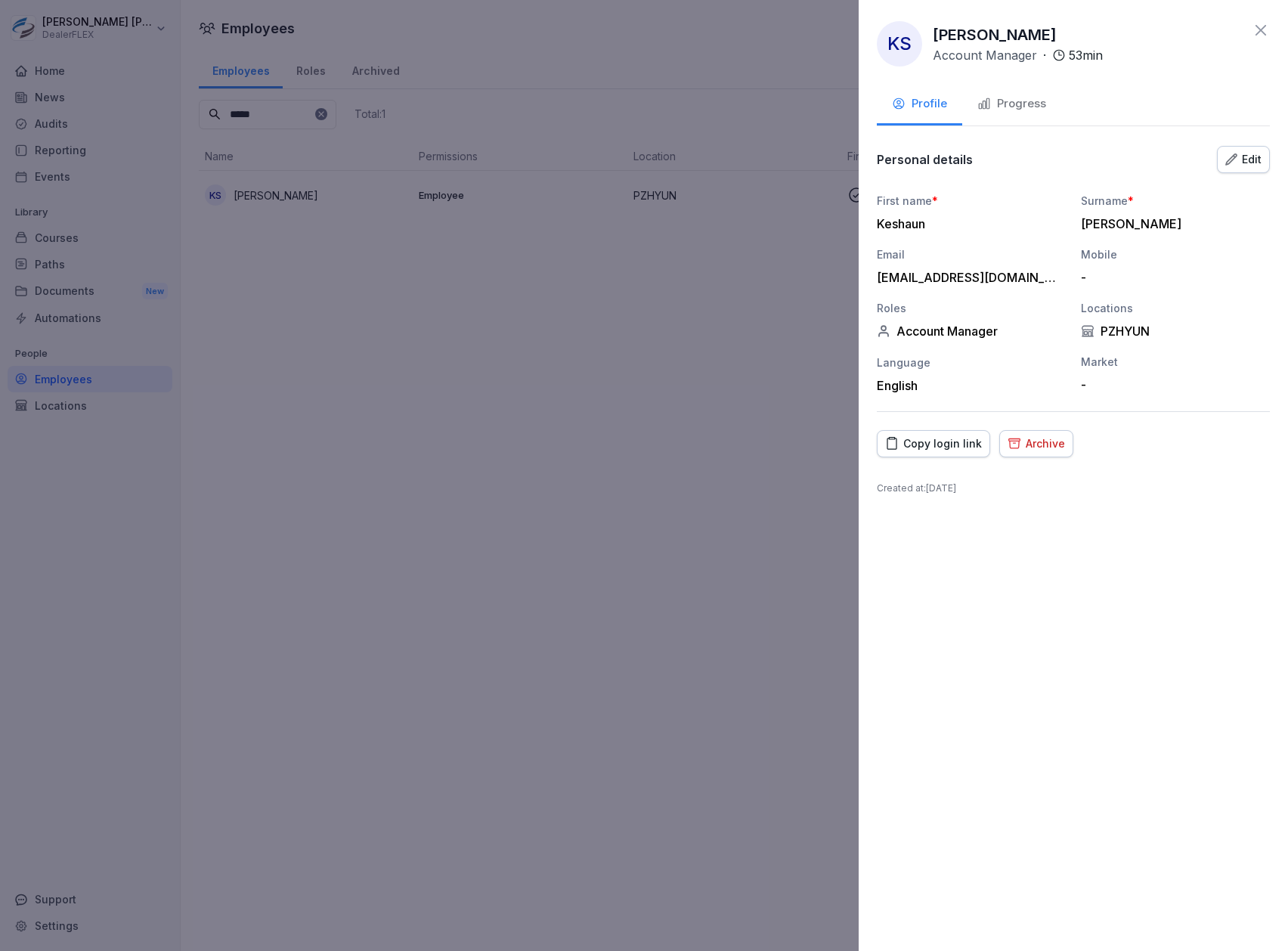
click at [1026, 100] on div "Progress" at bounding box center [1012, 104] width 69 height 18
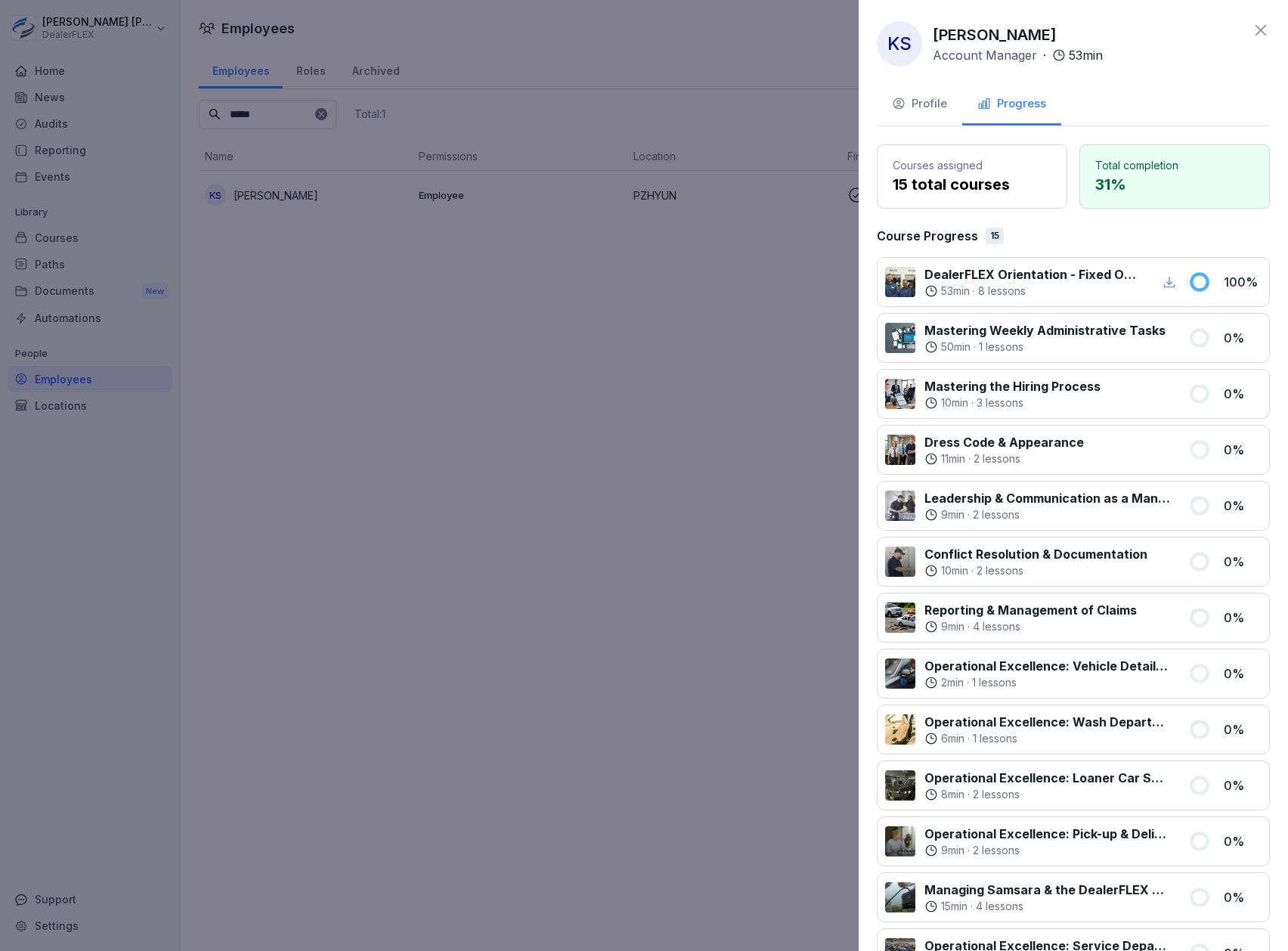
click at [1251, 19] on div "KS Keshaun Spencer Account Manager · 53 min Profile Progress Courses assigned 1…" at bounding box center [1073, 475] width 429 height 951
click at [1252, 36] on icon at bounding box center [1261, 30] width 19 height 19
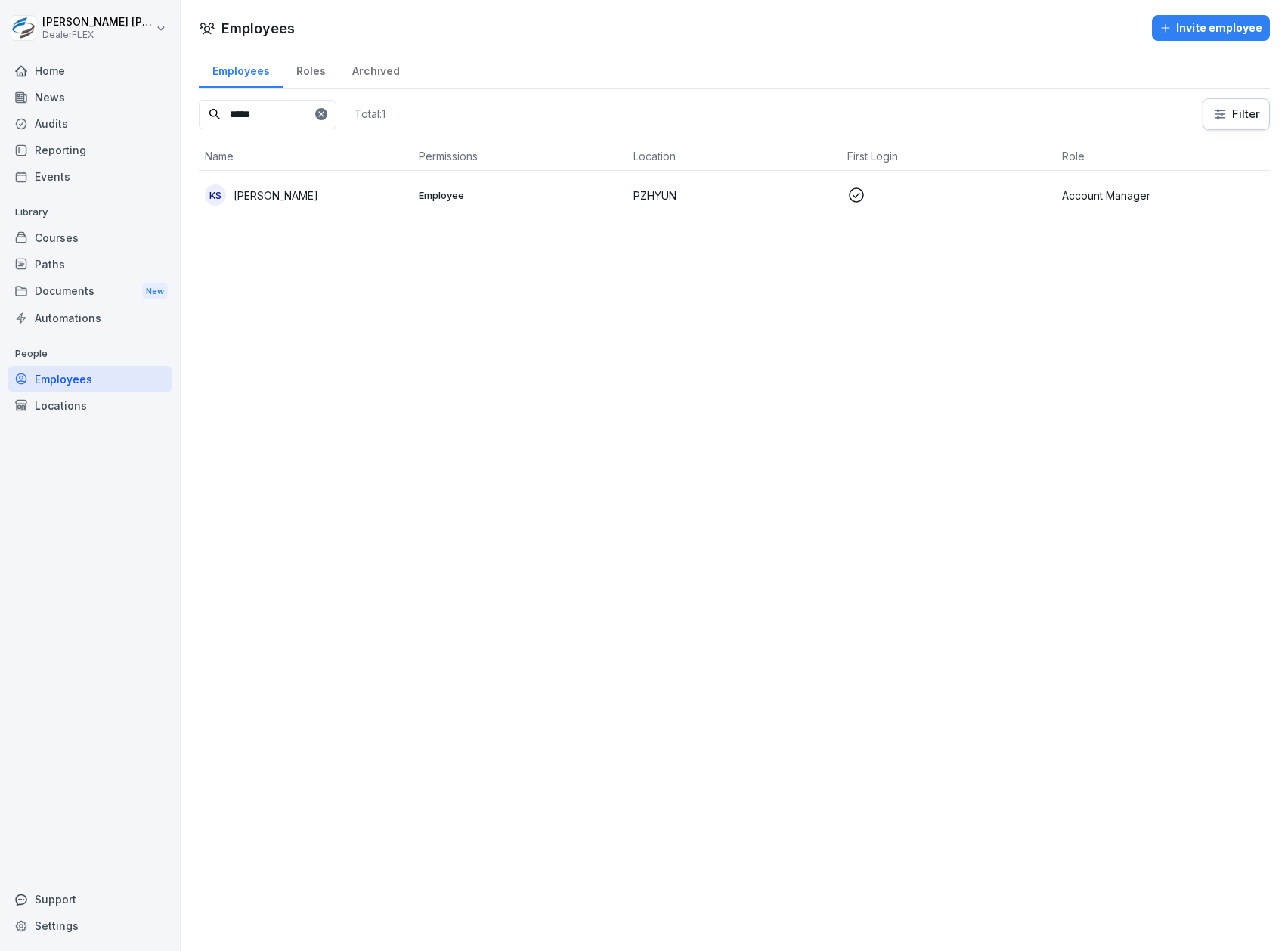
click at [287, 100] on input "*****" at bounding box center [267, 115] width 137 height 29
type input "****"
click at [737, 200] on p "DVAUD" at bounding box center [735, 195] width 202 height 16
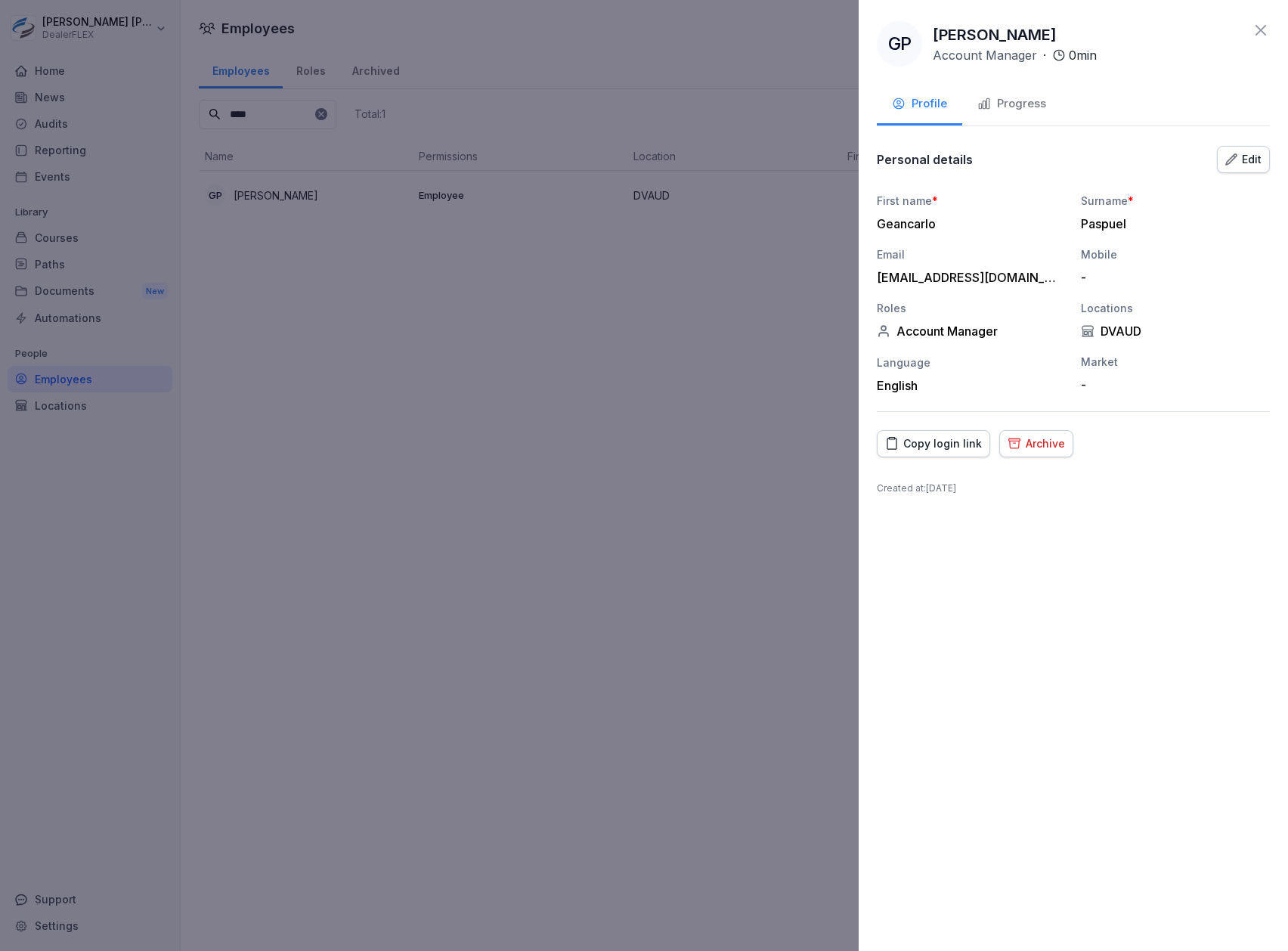
click at [1017, 109] on div "Progress" at bounding box center [1012, 104] width 69 height 18
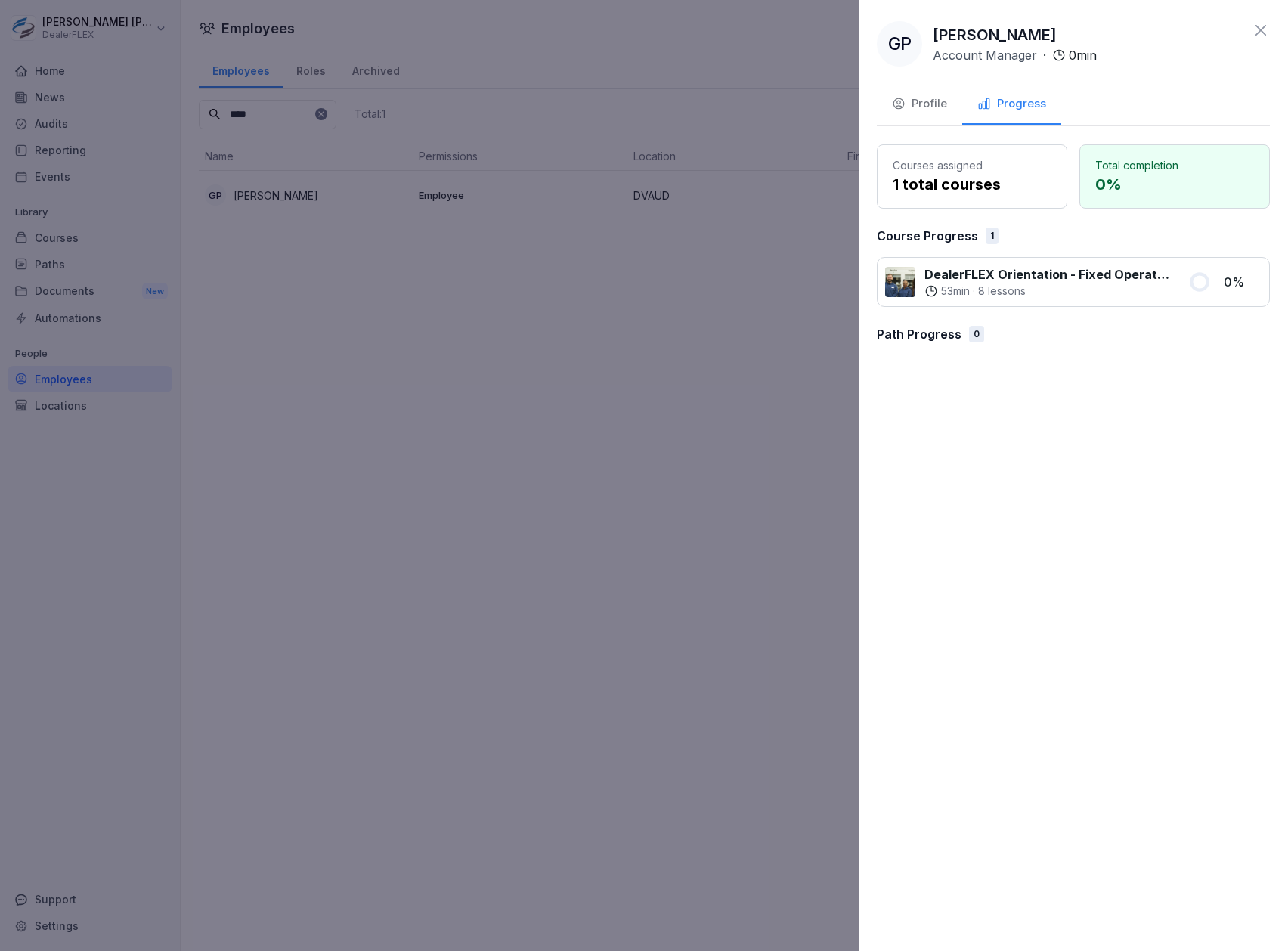
click at [1264, 28] on icon at bounding box center [1261, 30] width 19 height 19
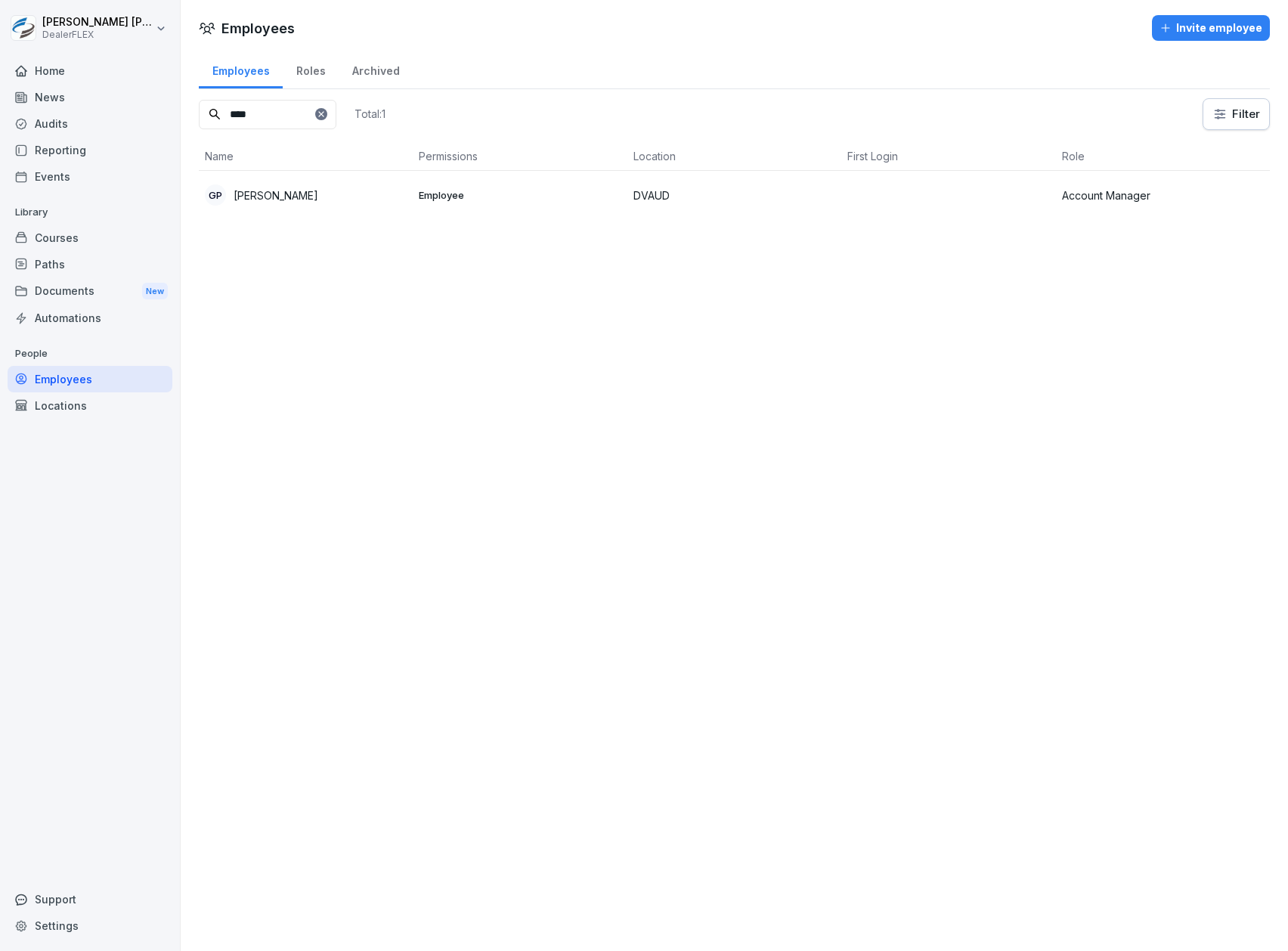
click at [853, 182] on td at bounding box center [948, 194] width 214 height 48
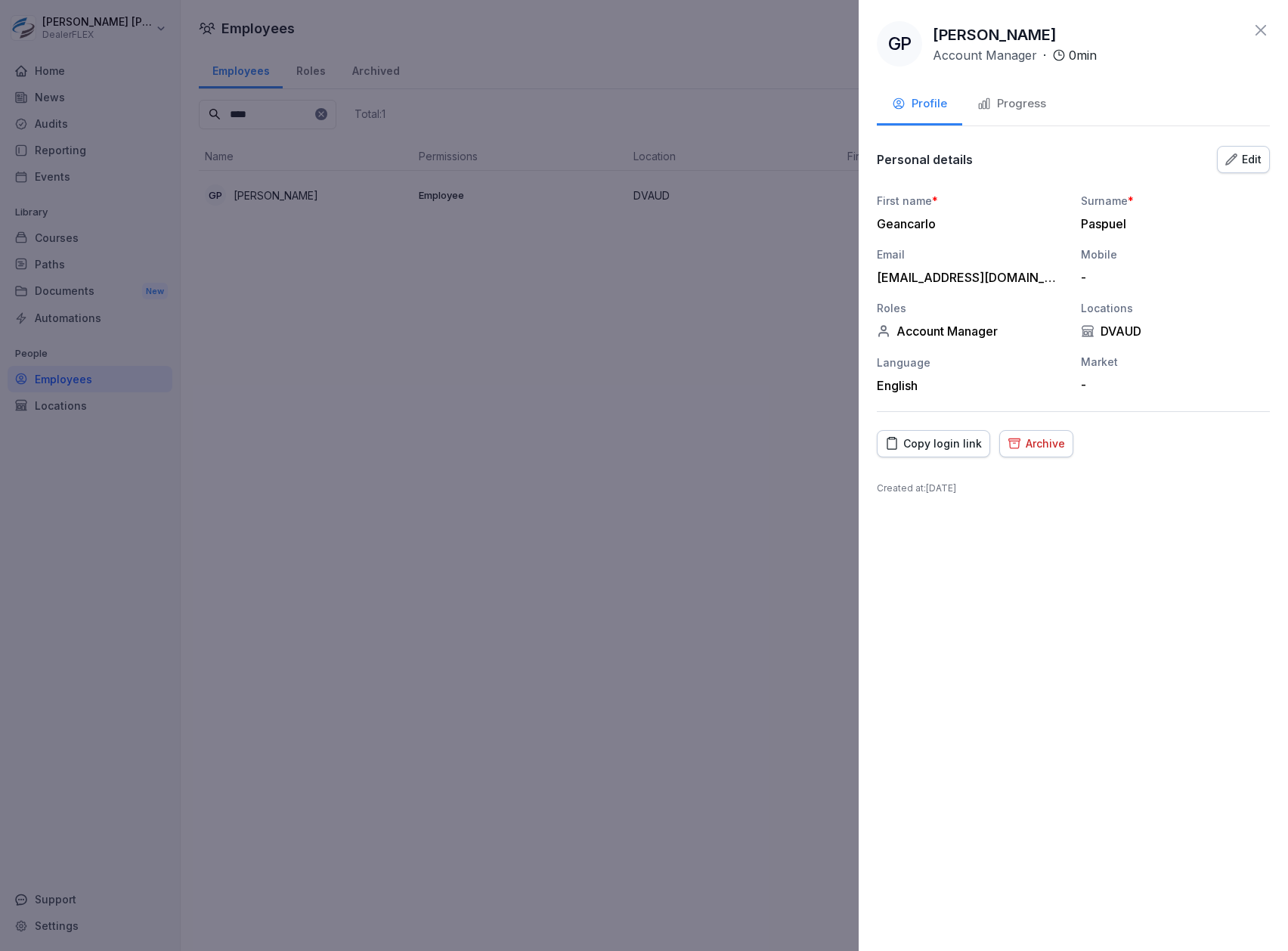
click at [1263, 28] on icon at bounding box center [1261, 29] width 11 height 11
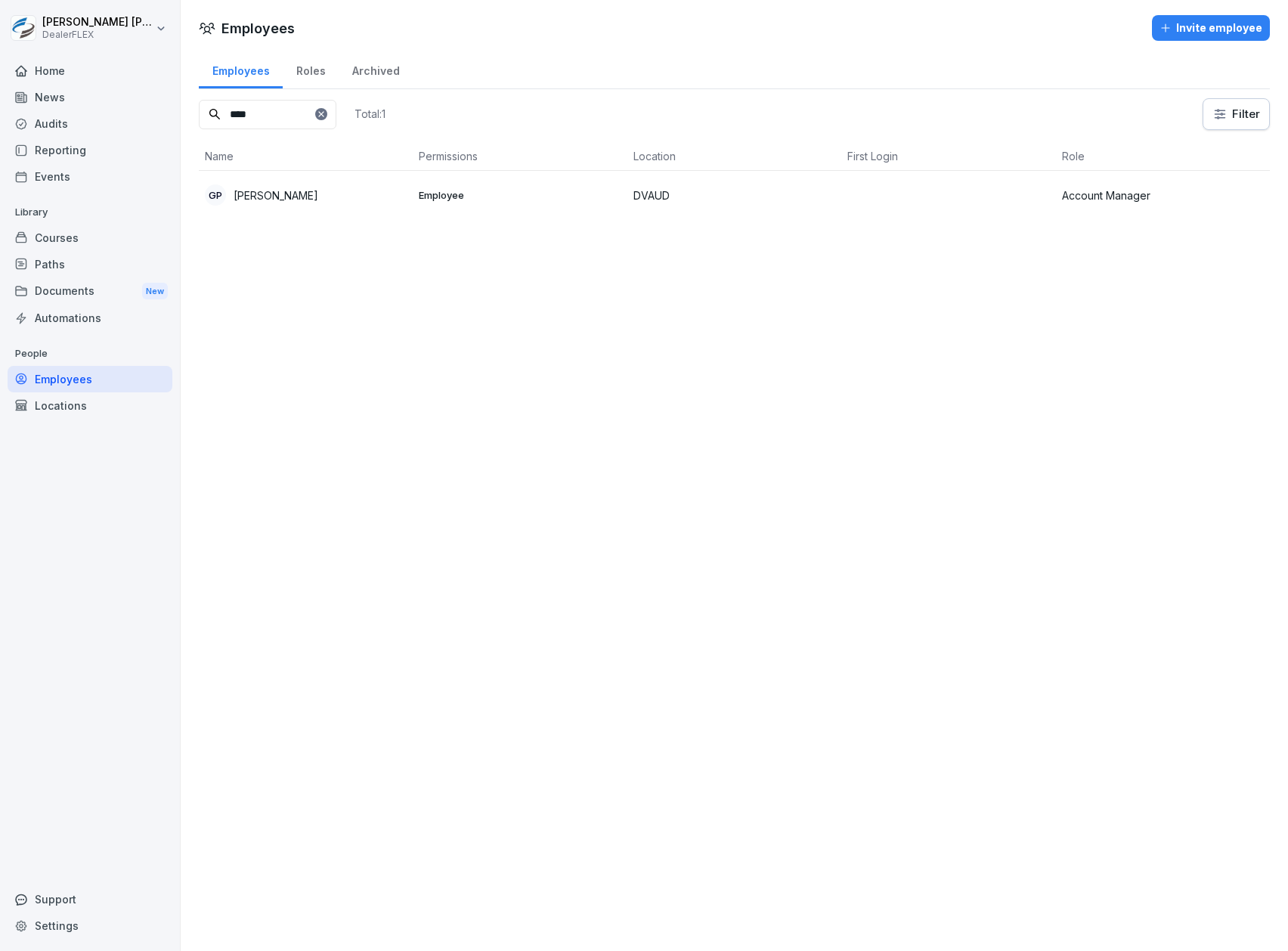
click at [78, 267] on div "Paths" at bounding box center [90, 263] width 165 height 26
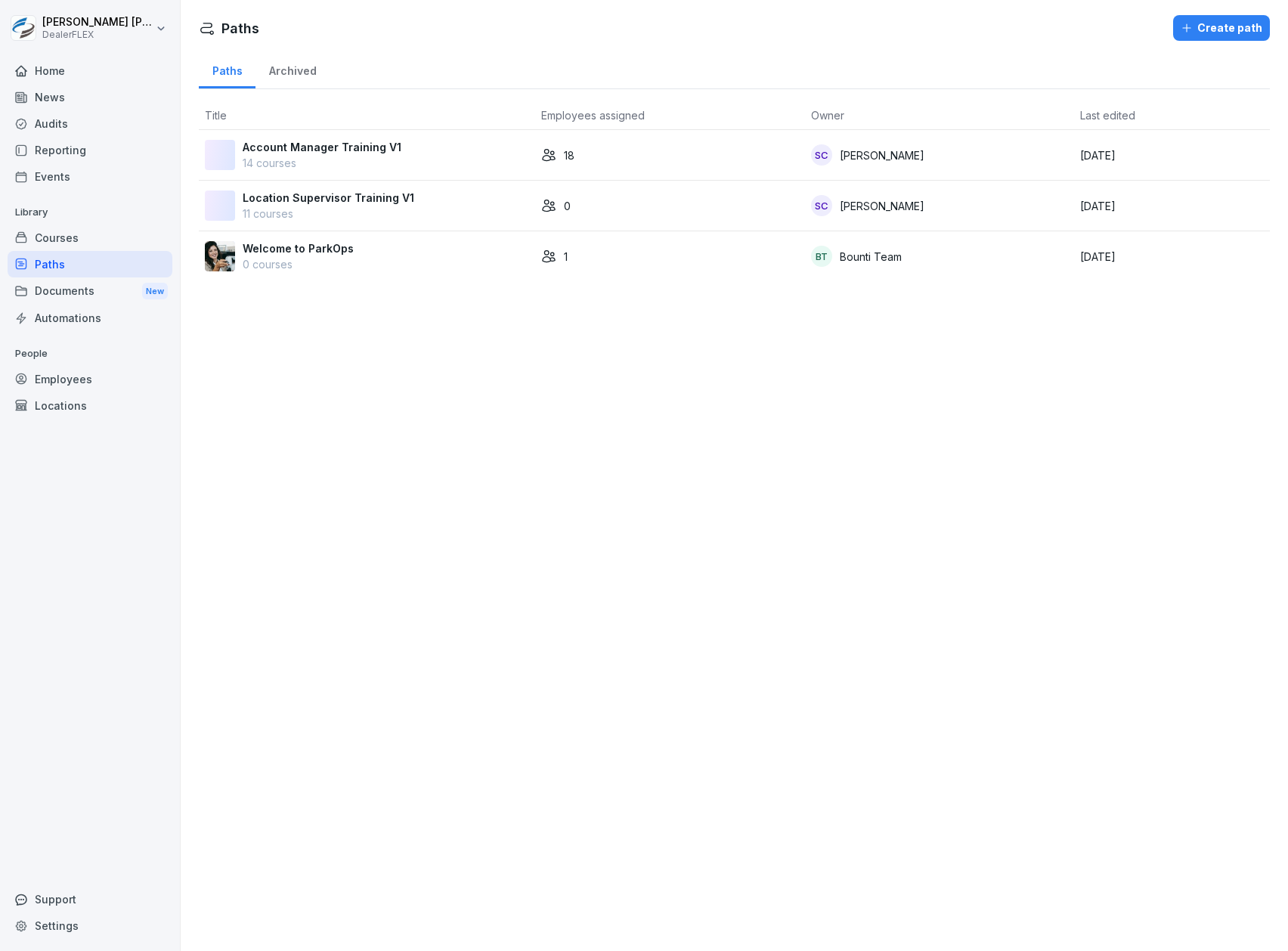
click at [8, 251] on link "Paths" at bounding box center [90, 263] width 165 height 26
click at [461, 165] on div "Account Manager Training V1 14 courses" at bounding box center [366, 155] width 324 height 31
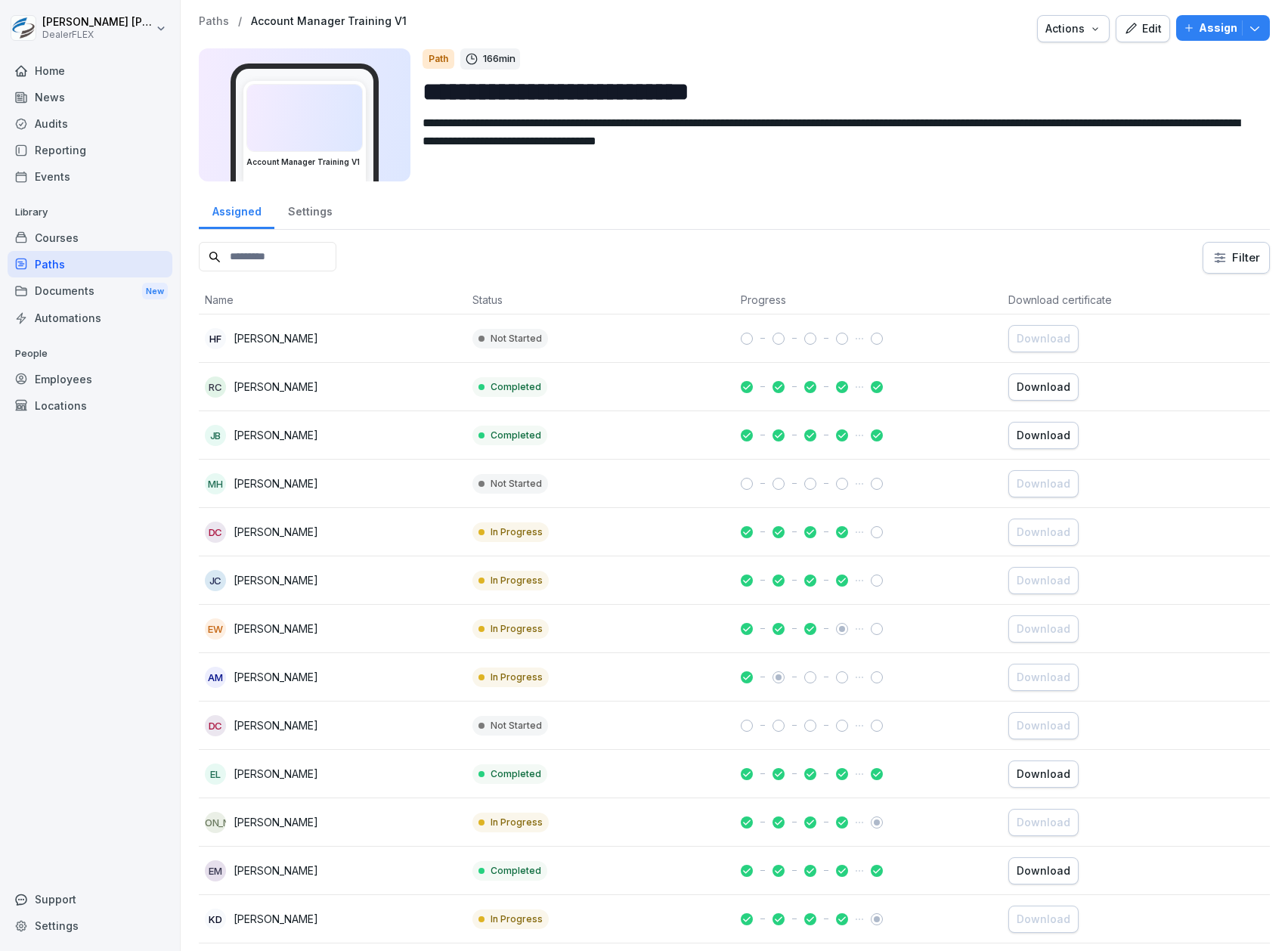
click at [324, 582] on div "[PERSON_NAME] [PERSON_NAME]" at bounding box center [332, 581] width 256 height 22
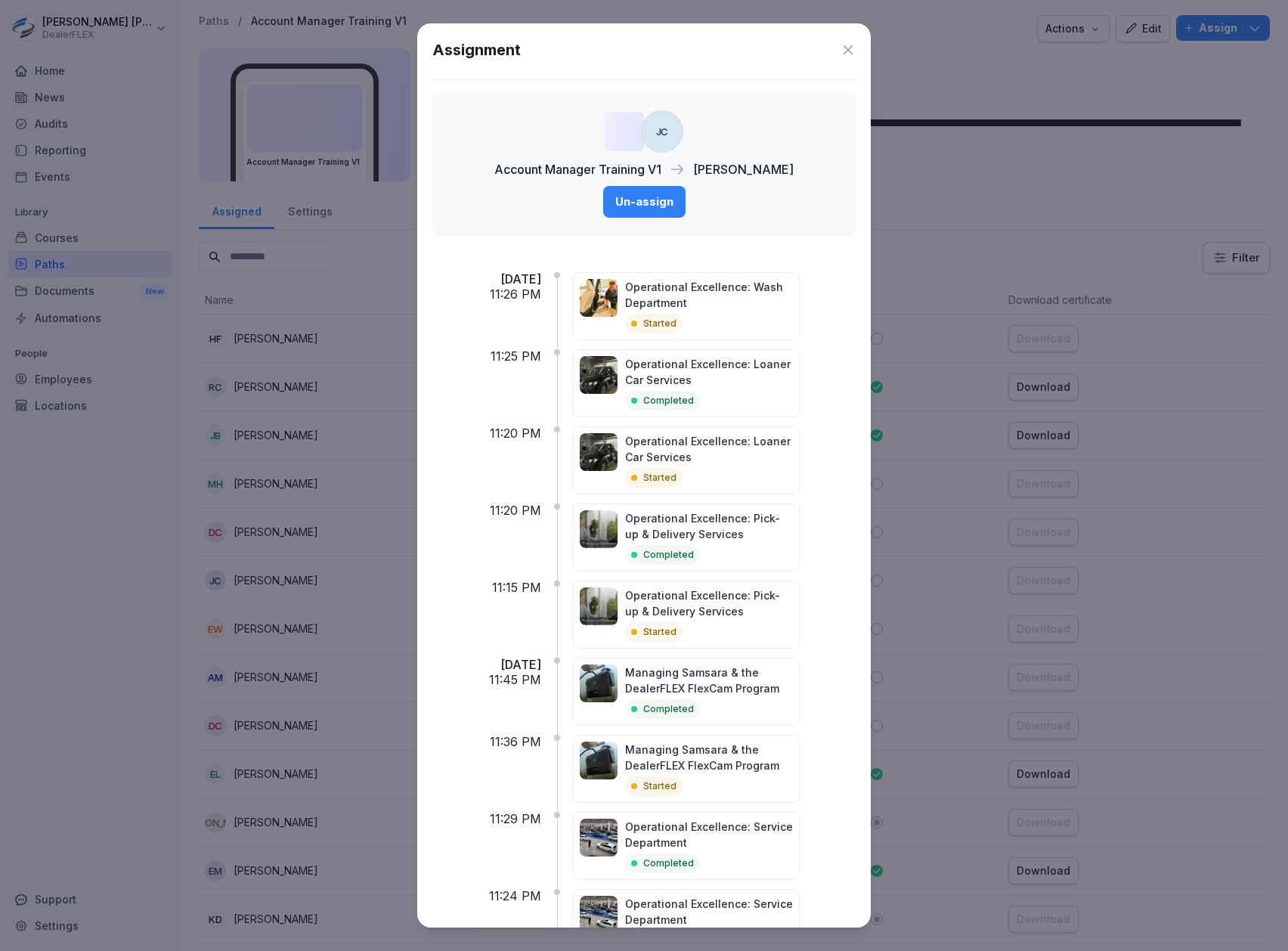
click at [844, 51] on icon at bounding box center [848, 50] width 9 height 9
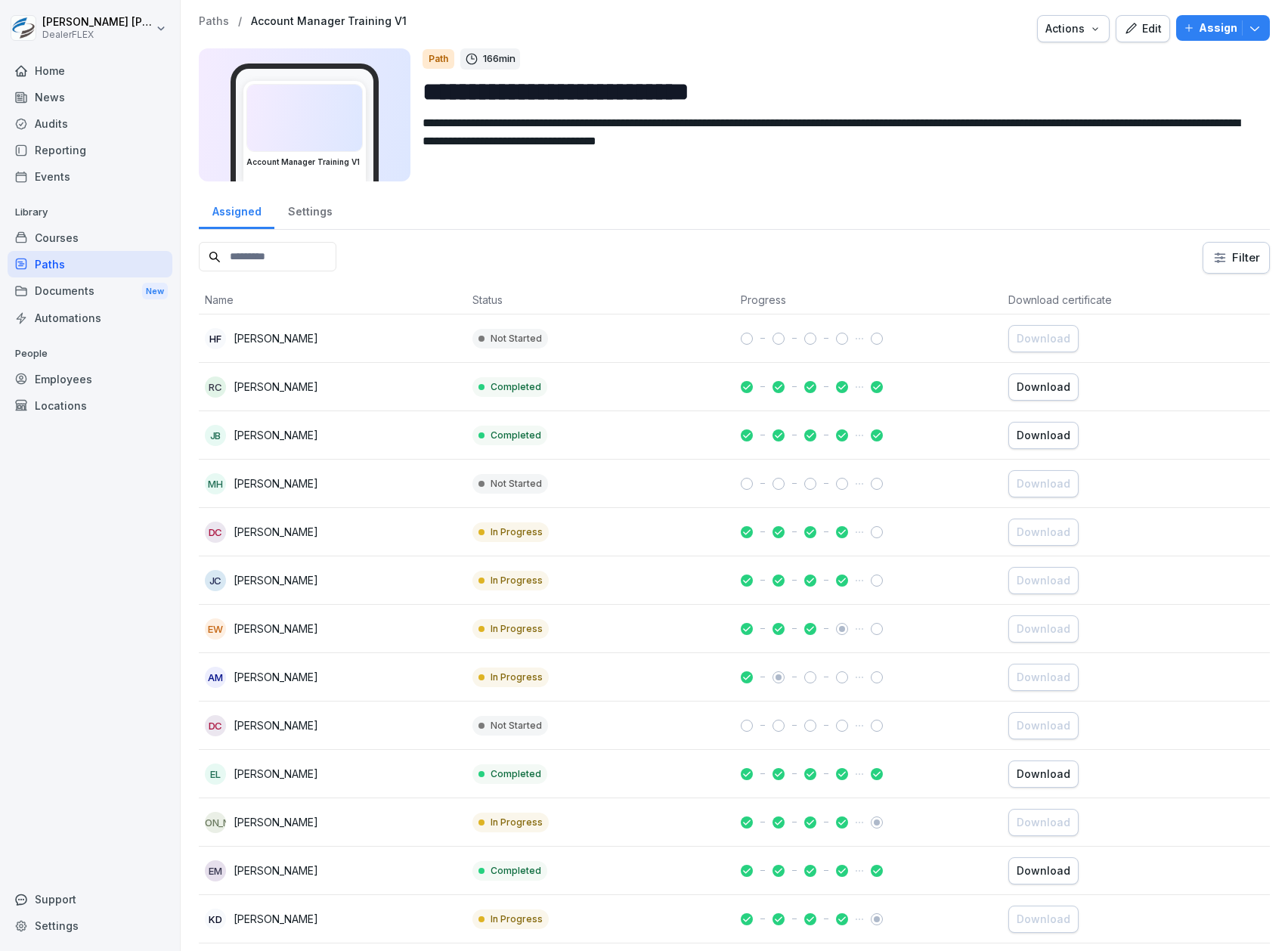
click at [75, 380] on div "Employees" at bounding box center [90, 379] width 165 height 26
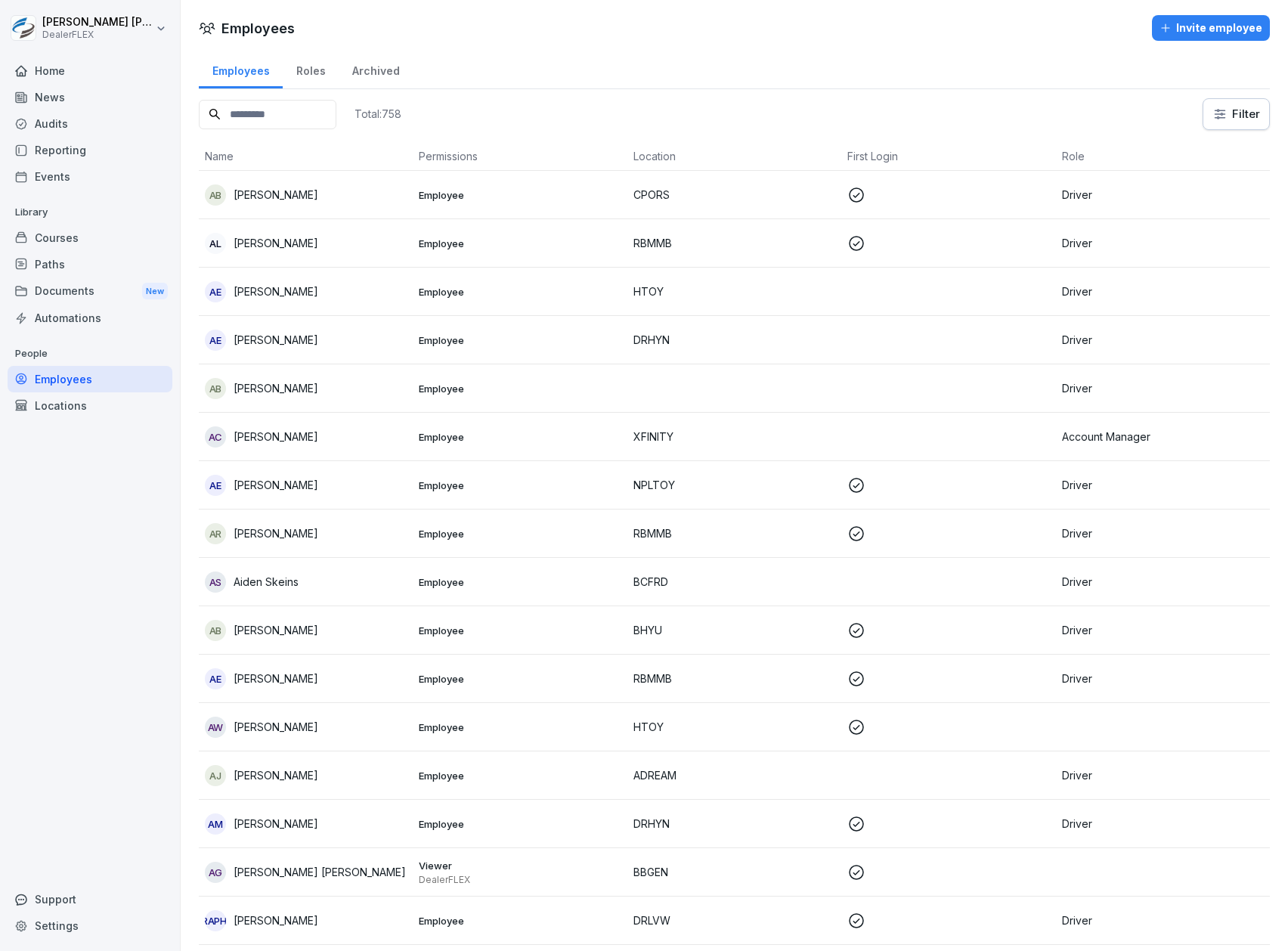
click at [278, 118] on input at bounding box center [267, 115] width 137 height 29
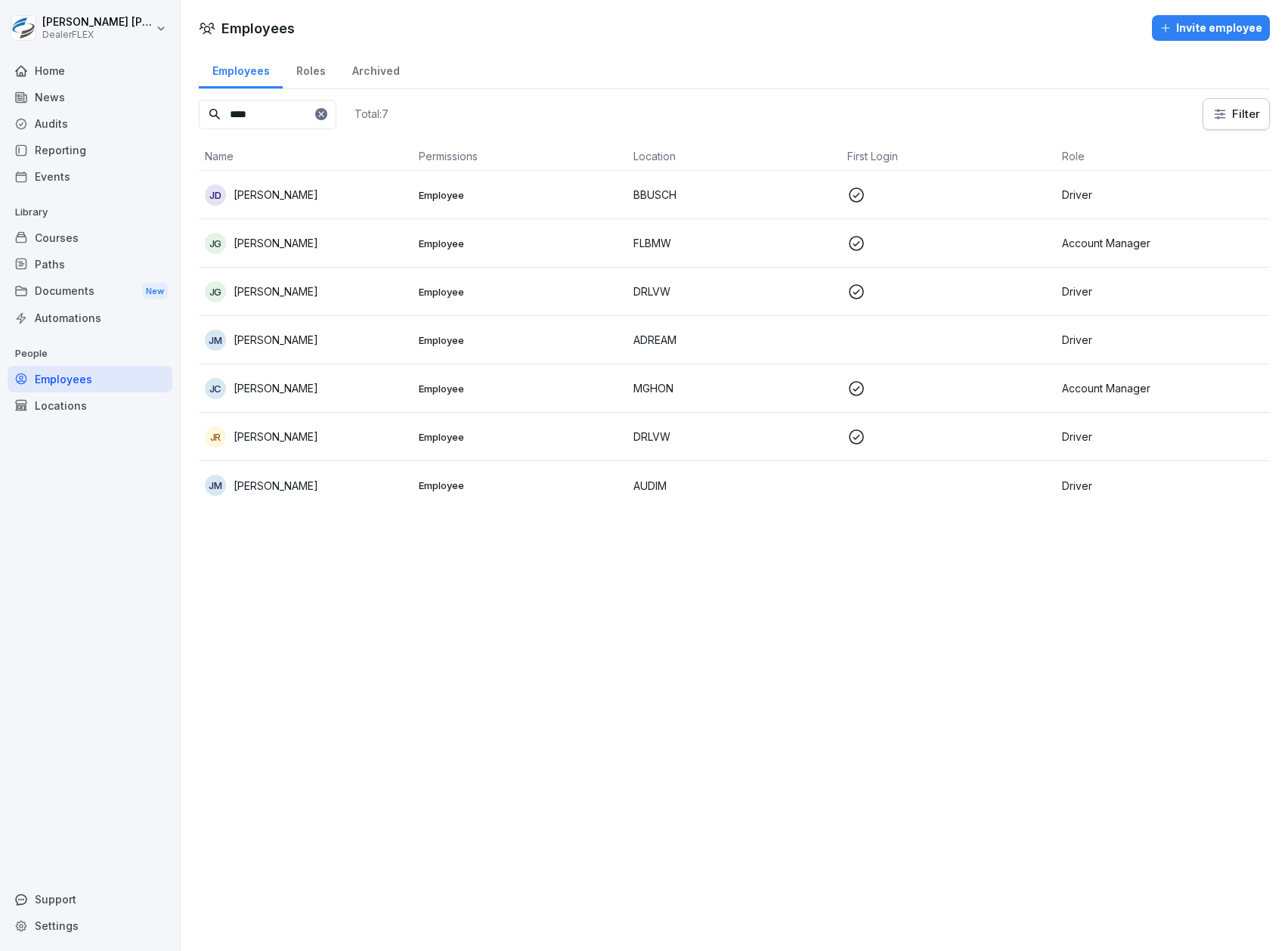
type input "****"
click at [492, 383] on p "Employee" at bounding box center [520, 389] width 202 height 14
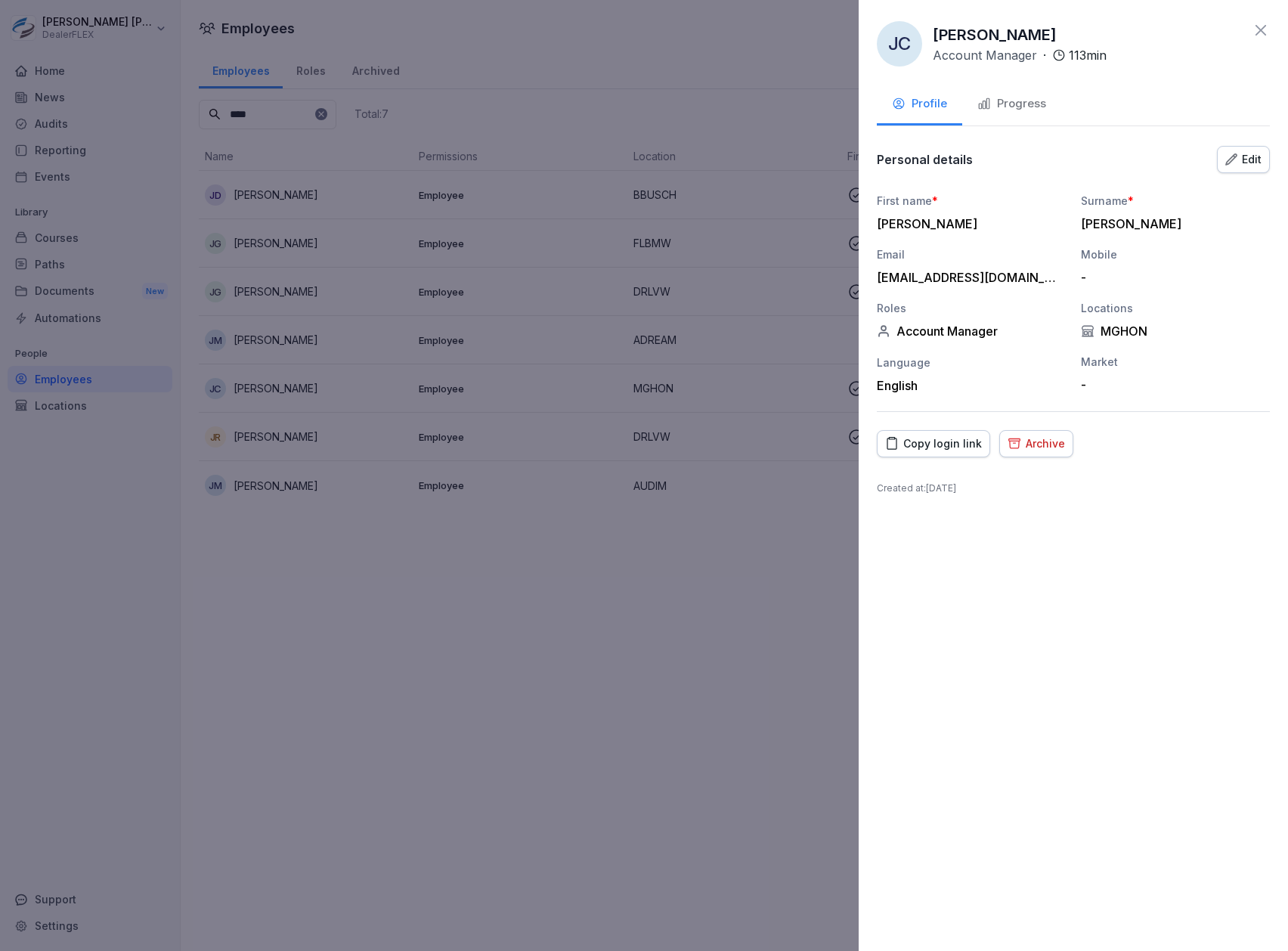
click at [1021, 107] on div "Progress" at bounding box center [1012, 104] width 69 height 18
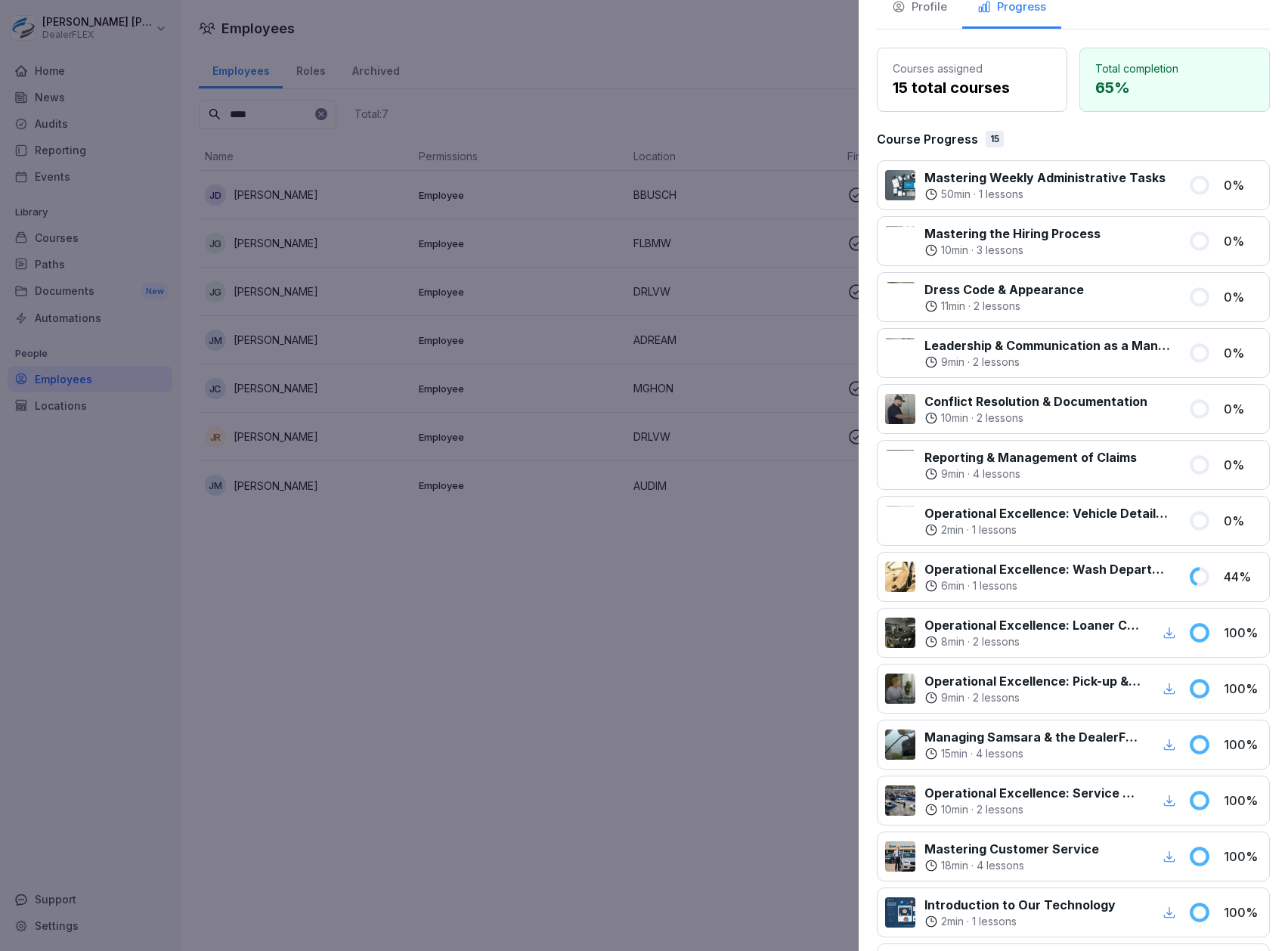
scroll to position [201, 0]
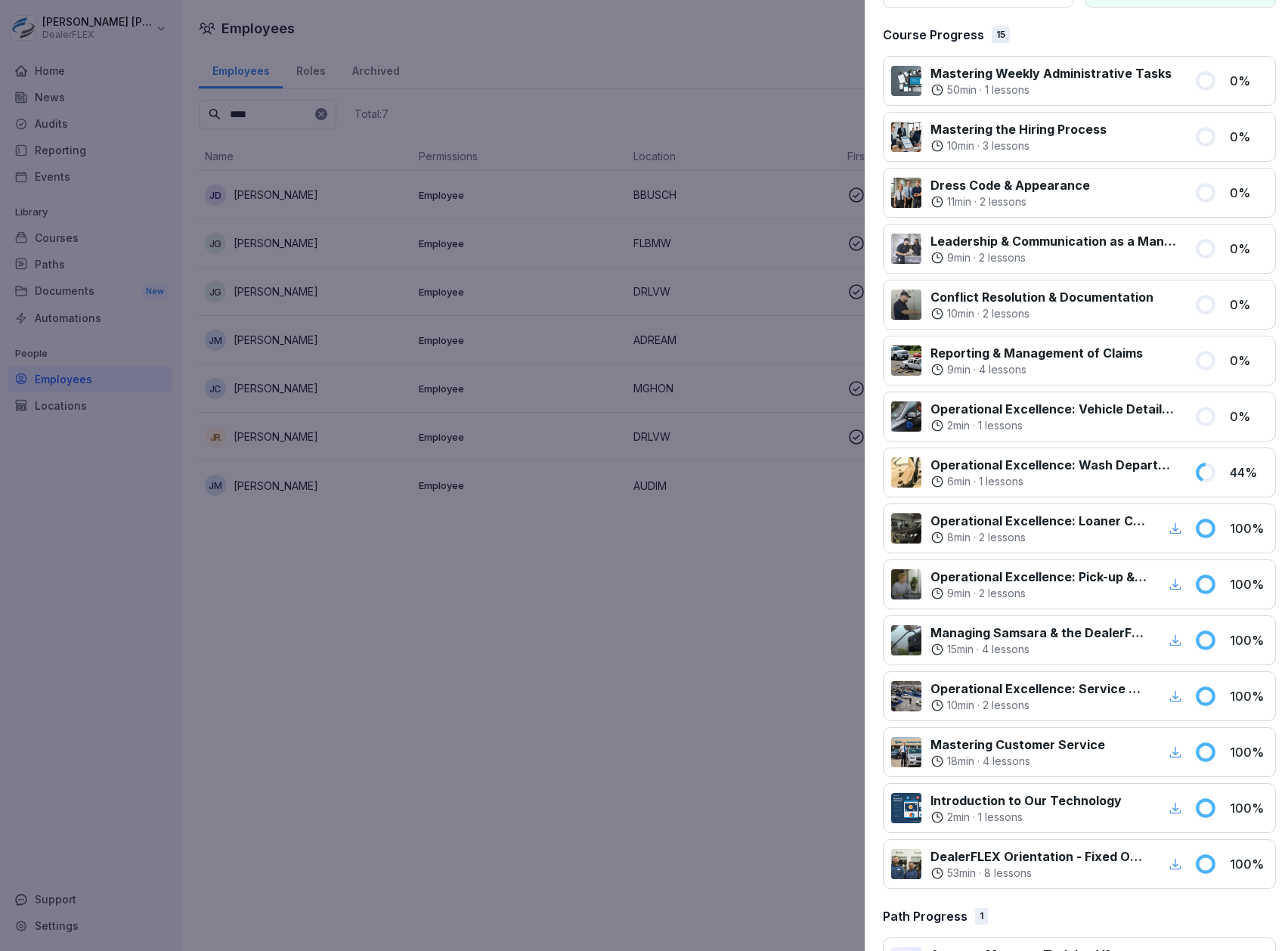
click at [659, 570] on div at bounding box center [644, 475] width 1288 height 951
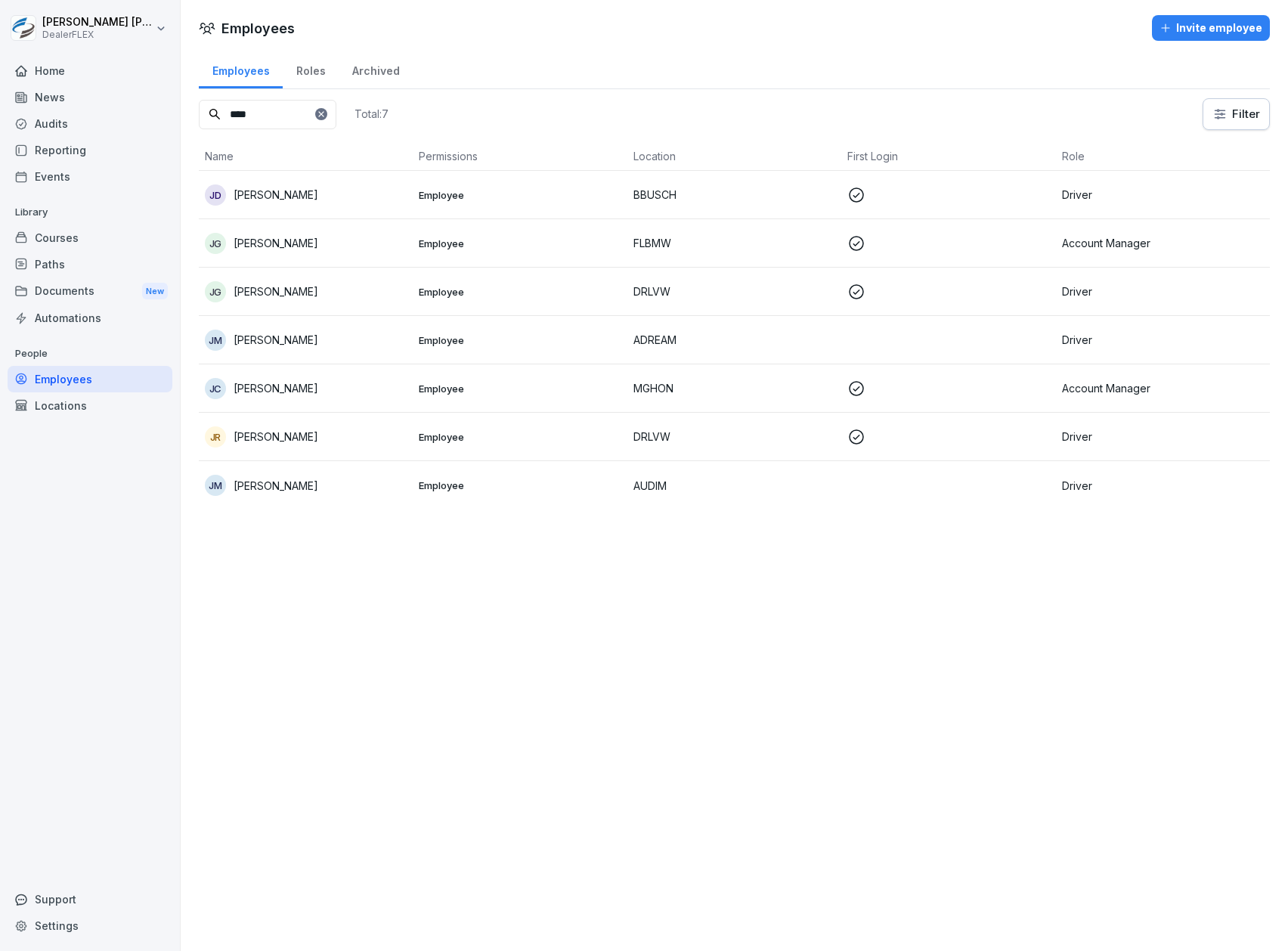
click at [62, 71] on div "Home" at bounding box center [90, 71] width 165 height 26
